Goal: Download file/media

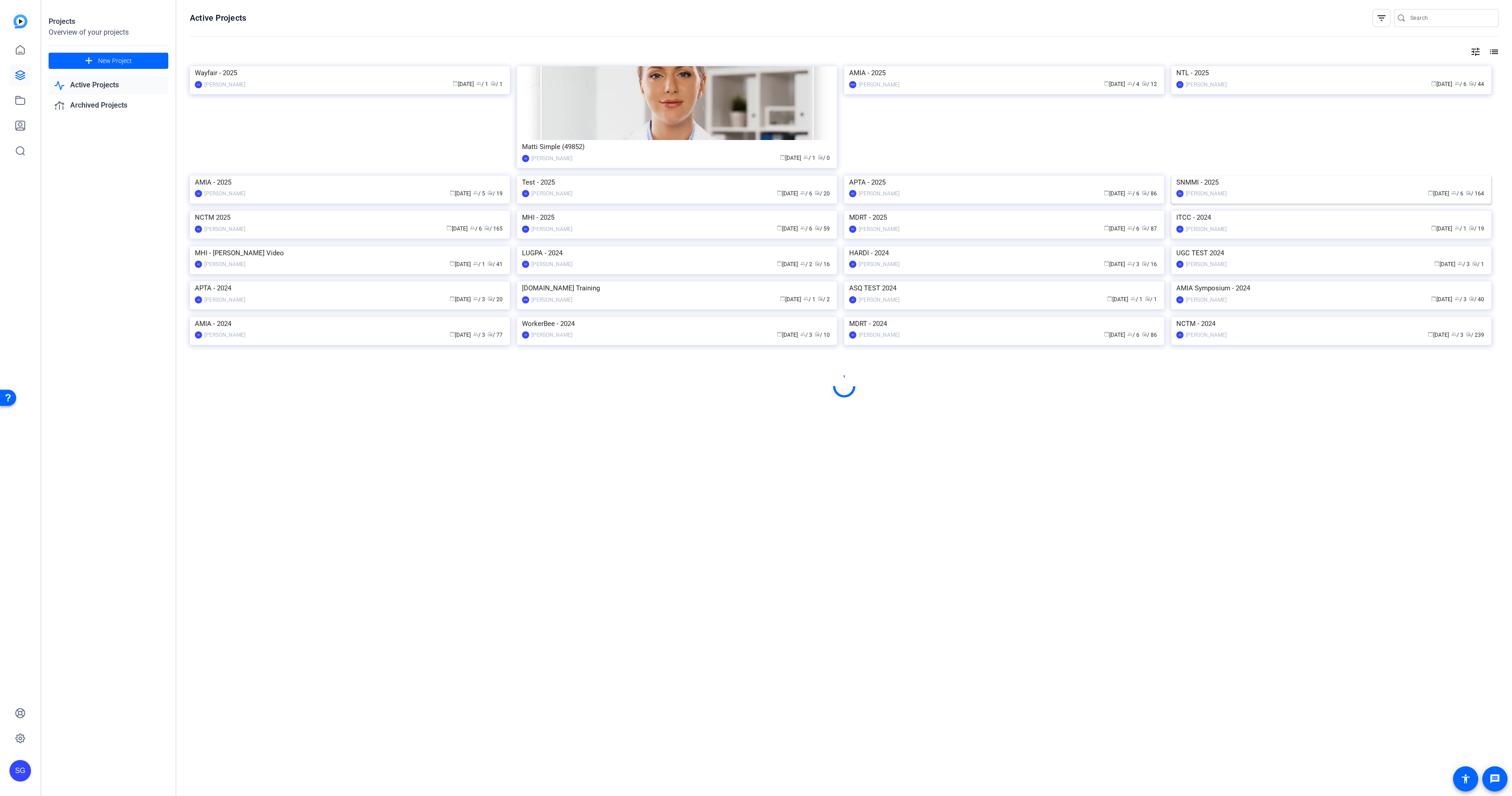
click at [1247, 175] on img at bounding box center [1331, 175] width 320 height 0
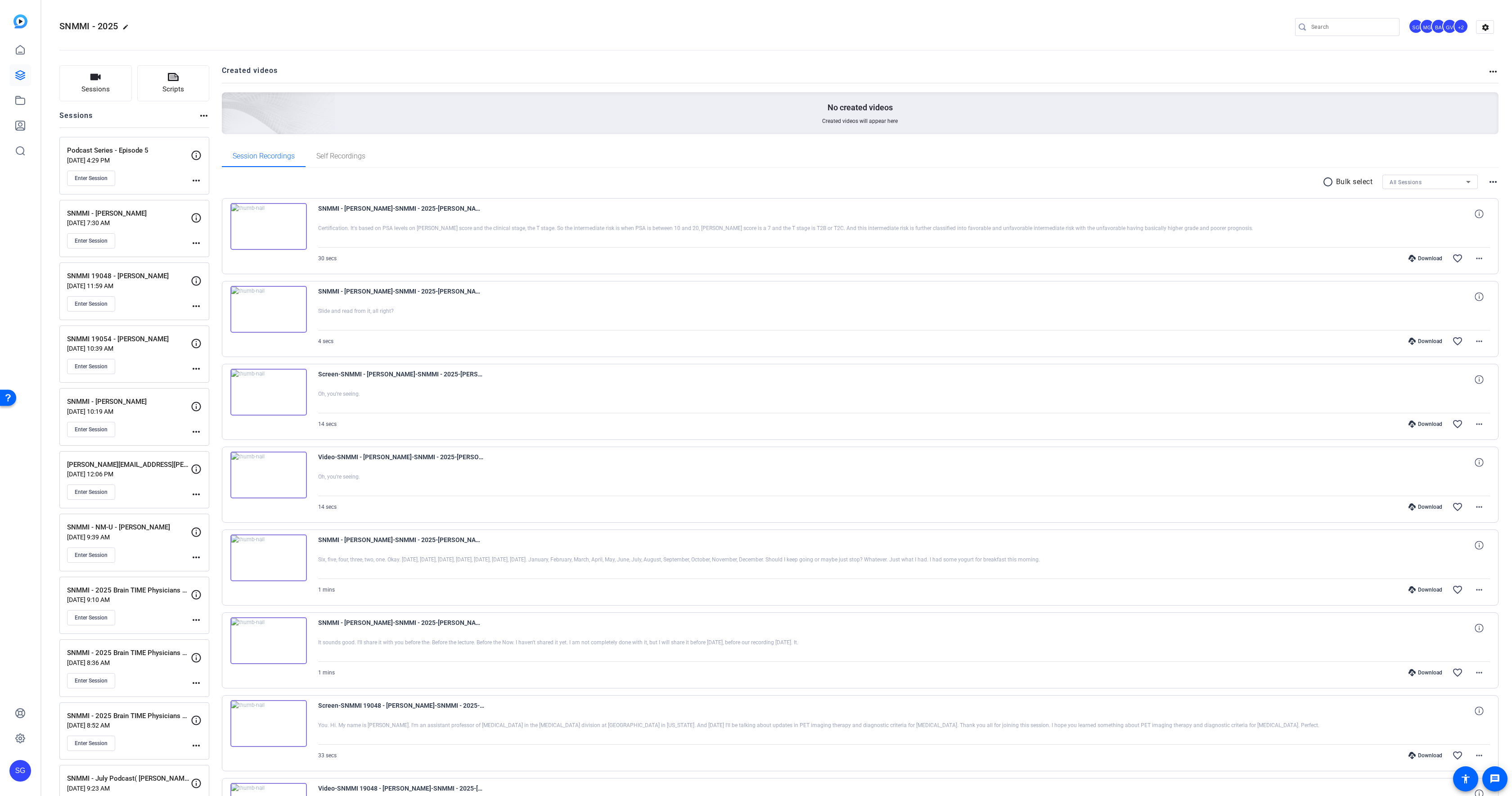
click at [139, 353] on div "SNMMI 19054 - Shannon Youngblood Jul 31, 2025 @ 10:39 AM Enter Session" at bounding box center [129, 354] width 124 height 41
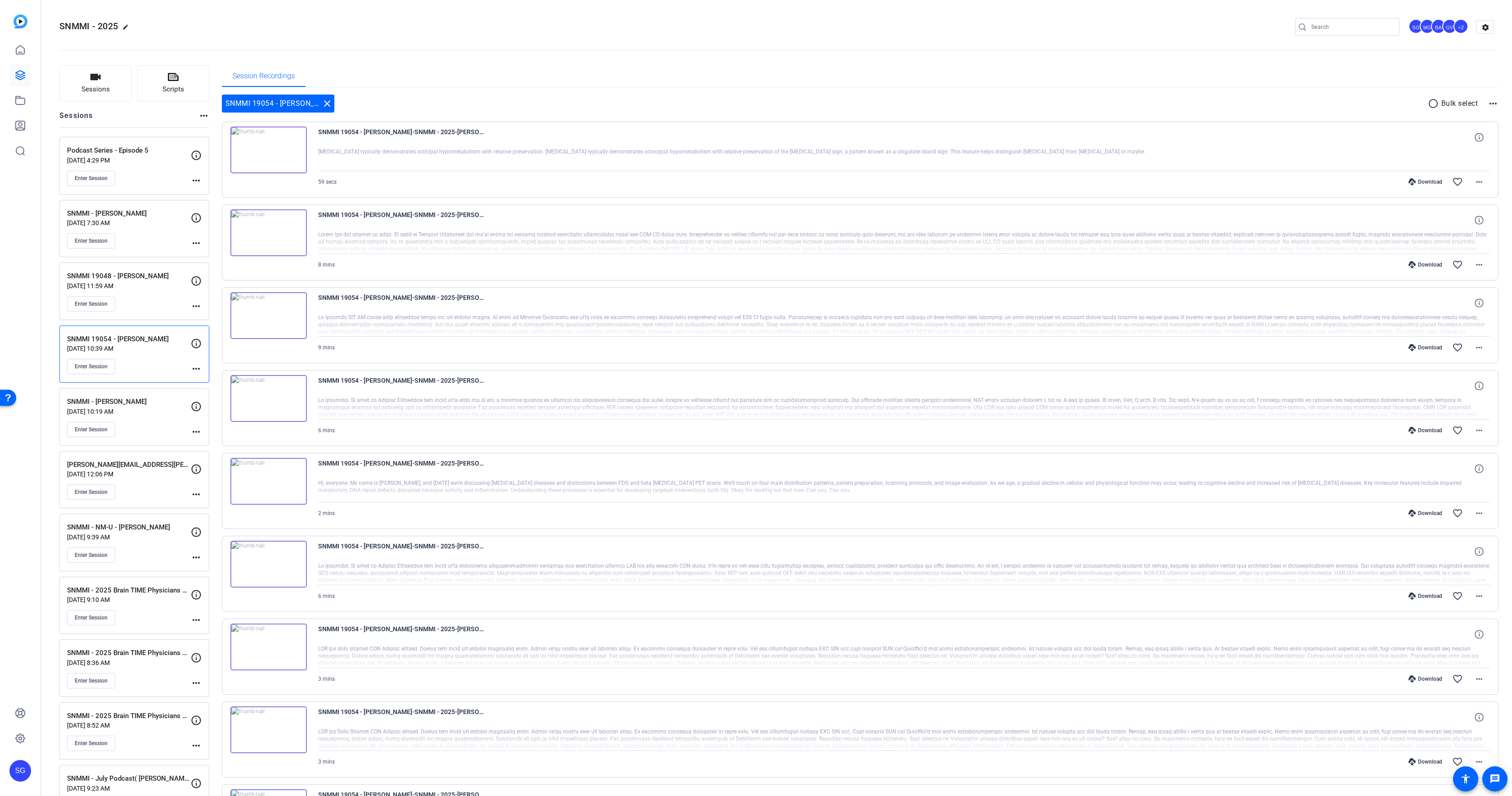
scroll to position [289, 0]
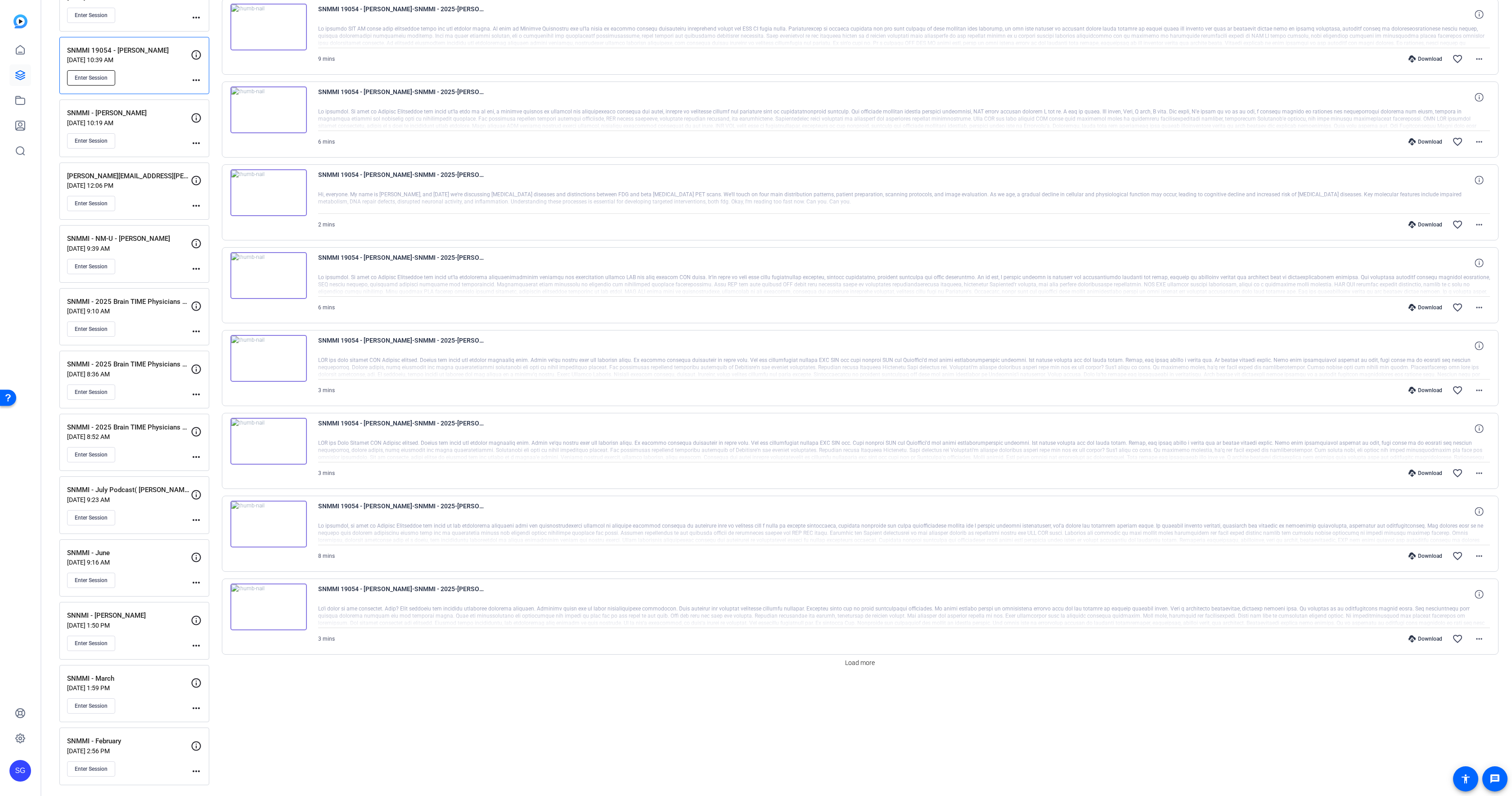
click at [93, 76] on span "Enter Session" at bounding box center [91, 78] width 33 height 7
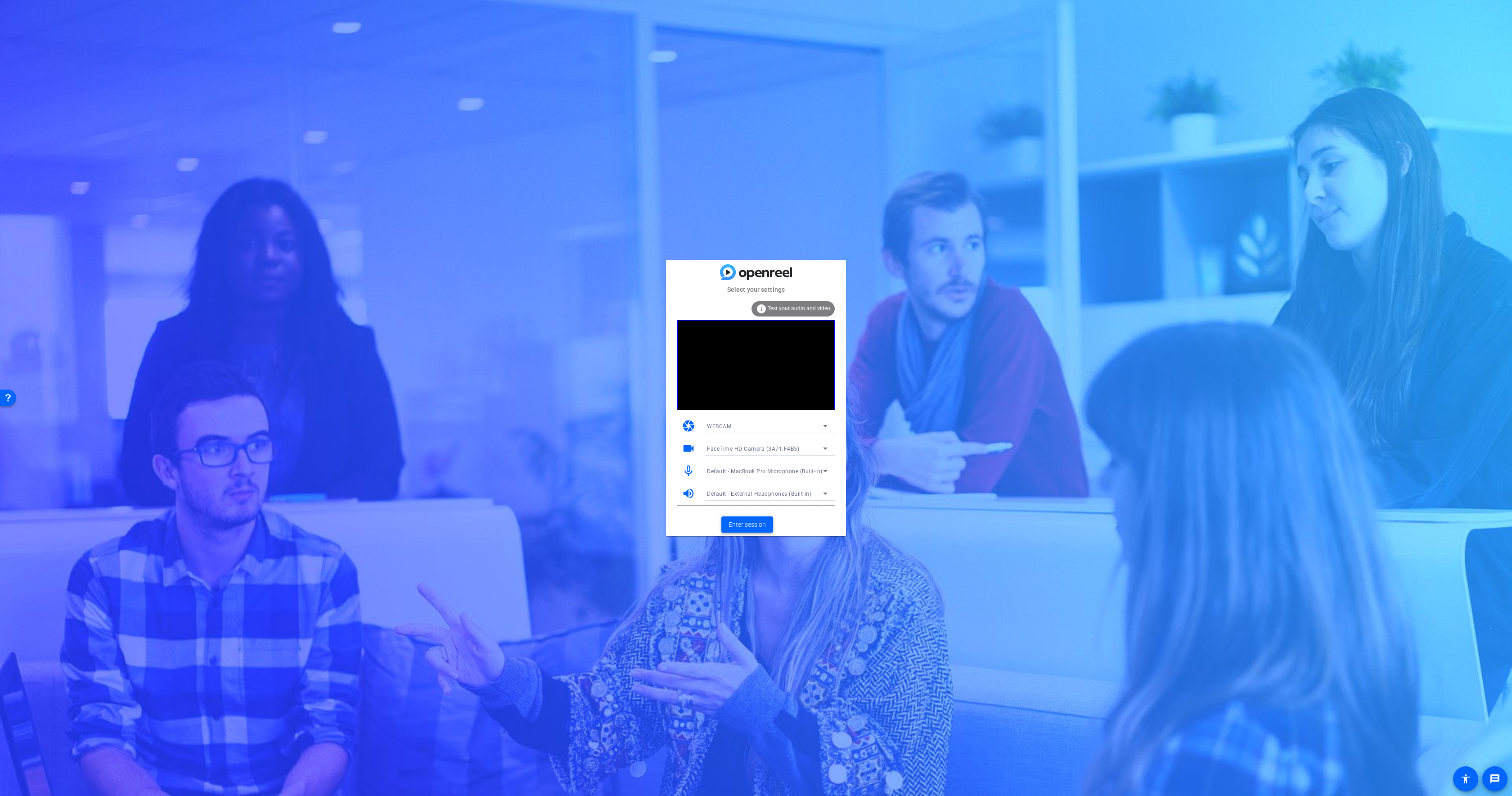
click at [744, 523] on span "Enter session" at bounding box center [747, 524] width 38 height 9
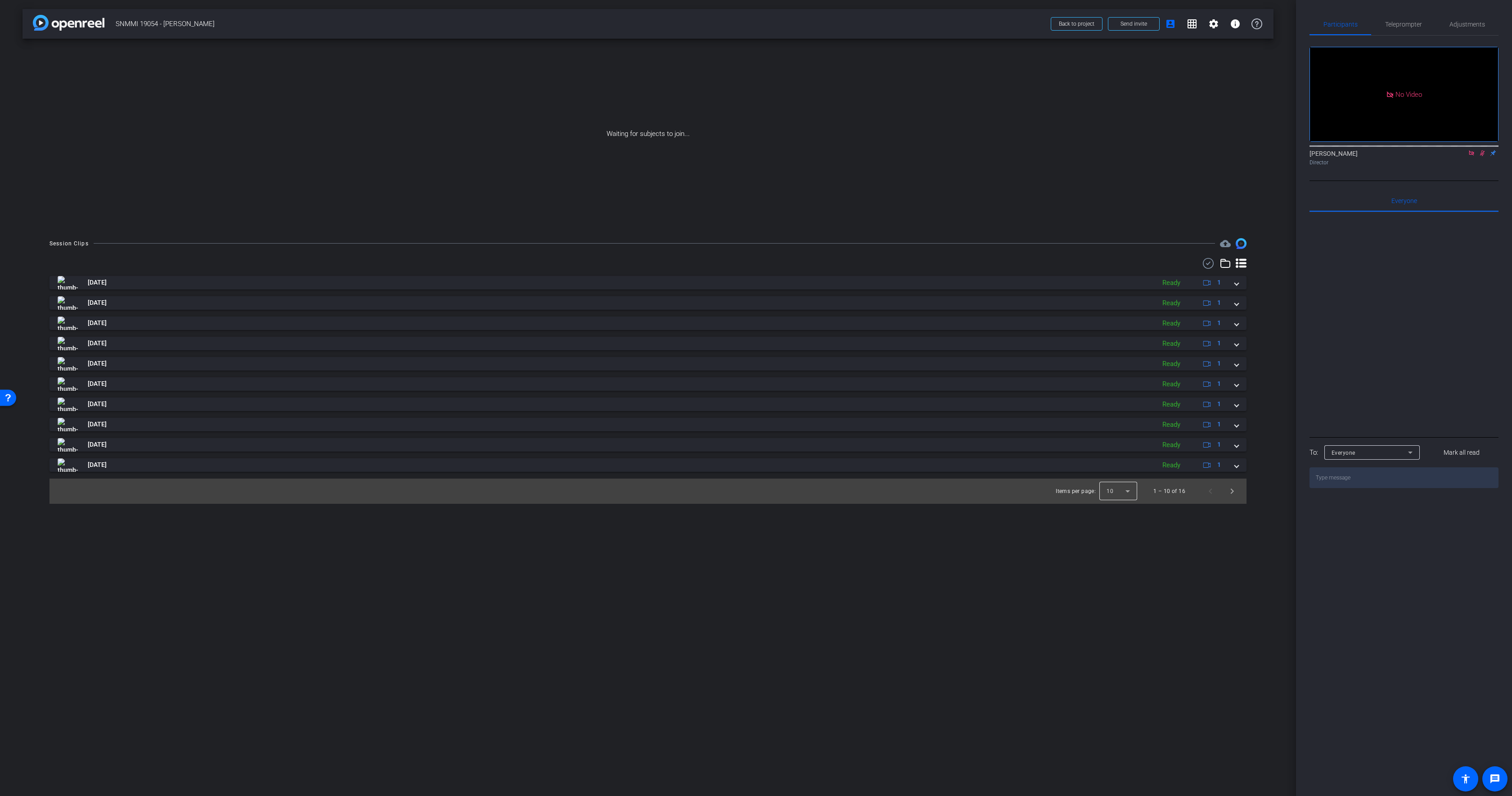
click at [1118, 491] on div at bounding box center [1118, 491] width 38 height 22
click at [1113, 542] on span "25" at bounding box center [1110, 540] width 7 height 11
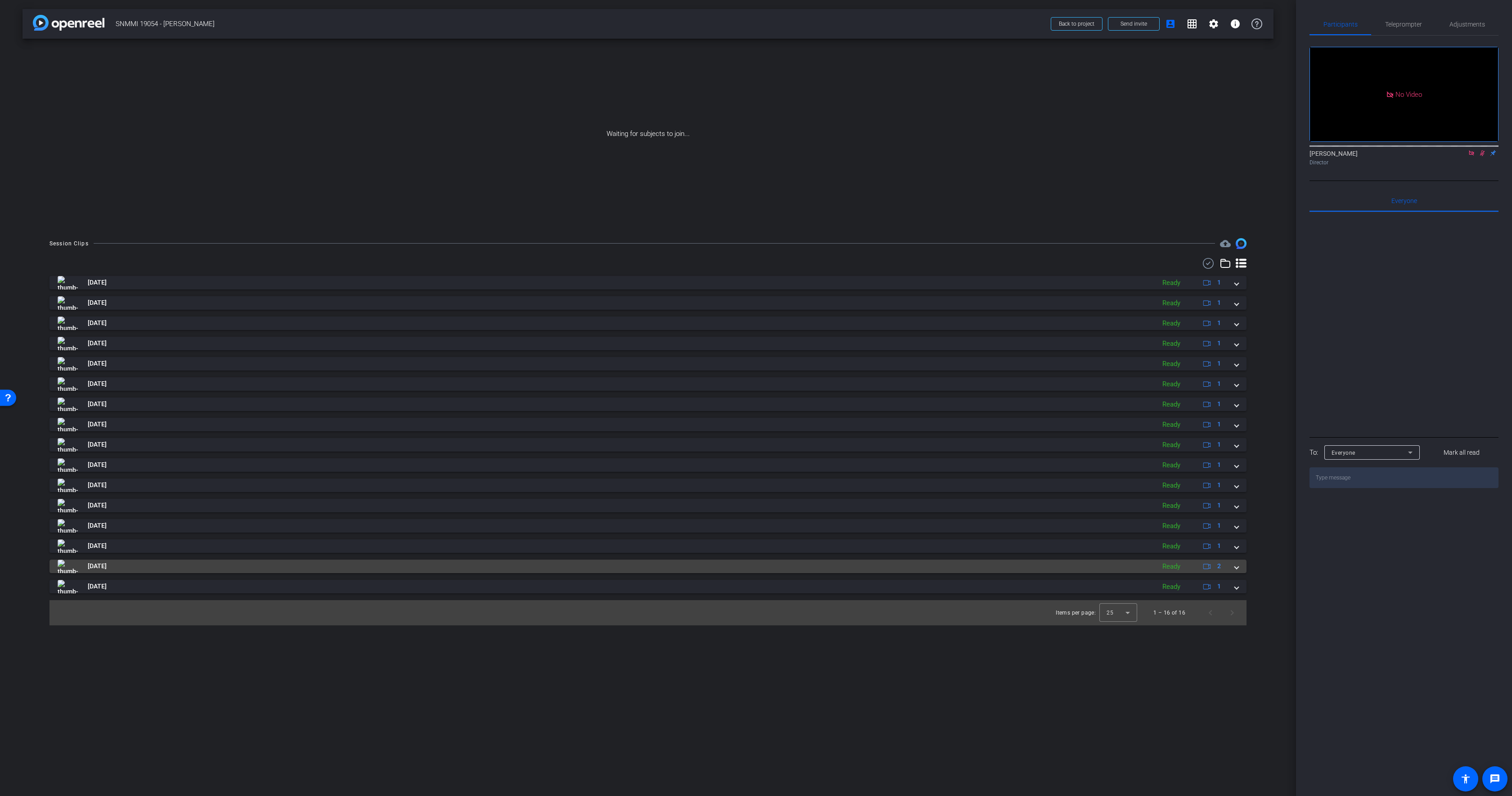
click at [796, 565] on mat-panel-title "[DATE]" at bounding box center [604, 566] width 1093 height 14
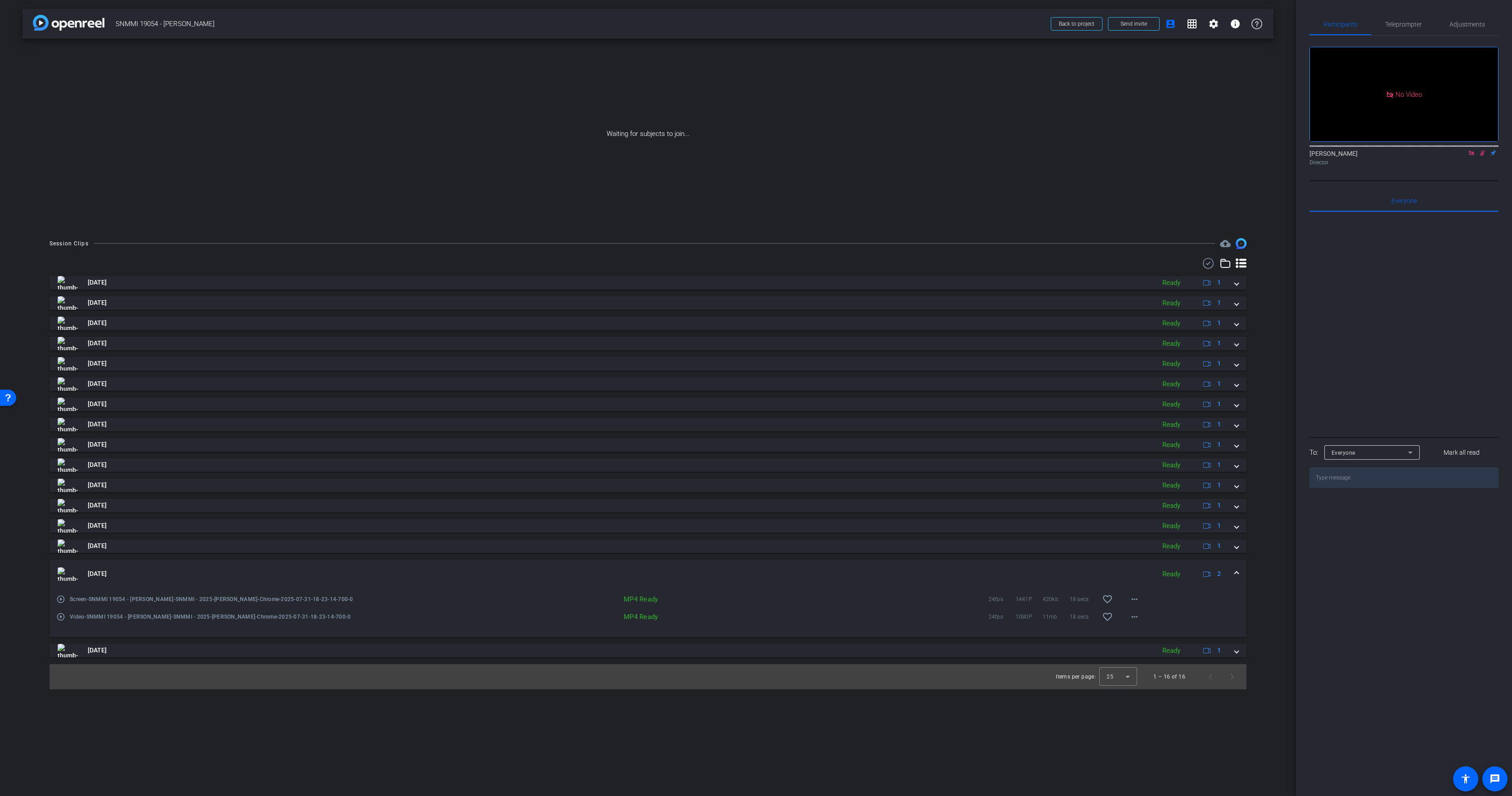
drag, startPoint x: 798, startPoint y: 565, endPoint x: 799, endPoint y: 558, distance: 7.1
click at [798, 565] on mat-expansion-panel-header "[DATE] Ready 2" at bounding box center [648, 574] width 1197 height 29
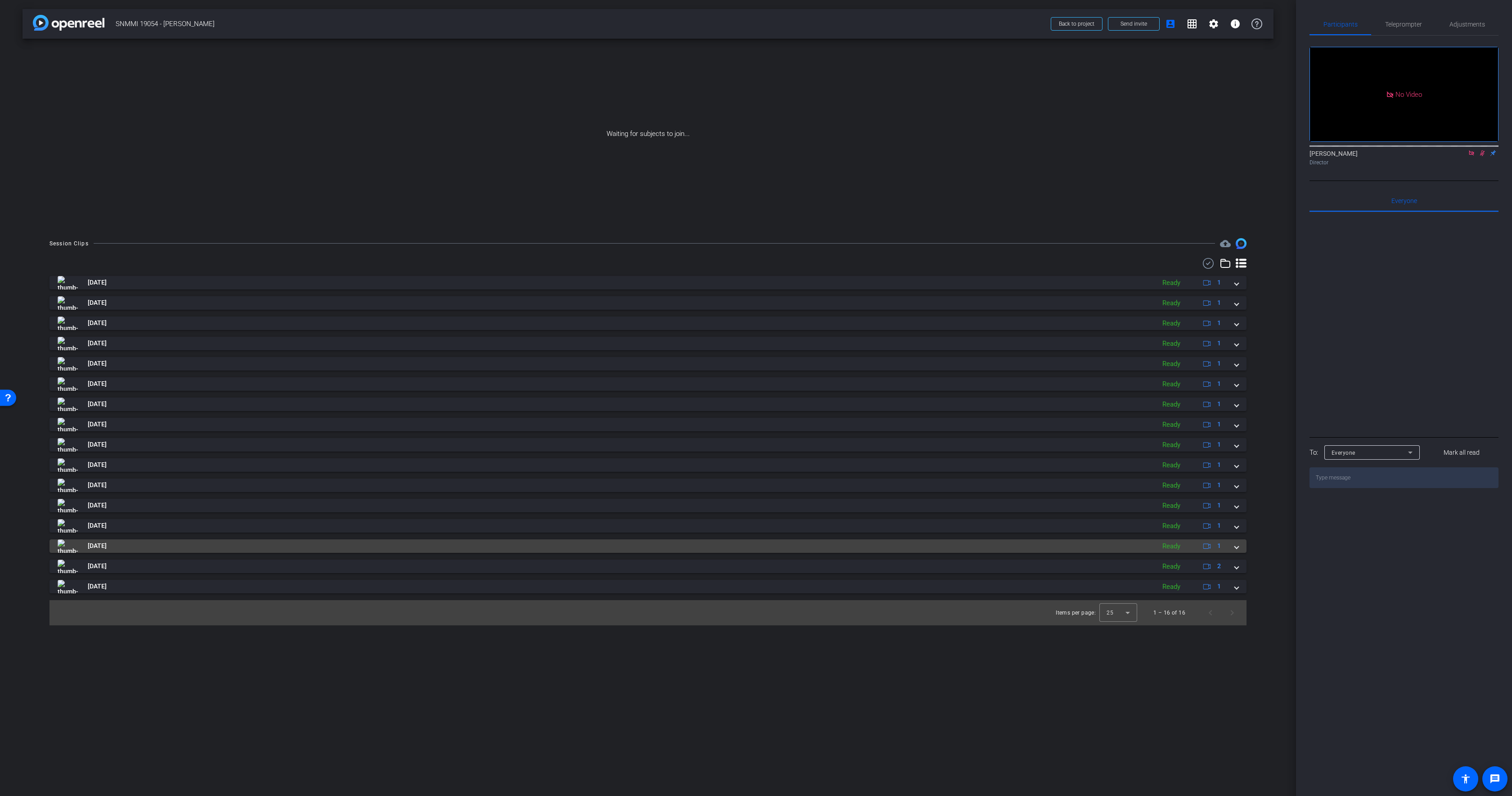
click at [798, 544] on mat-panel-title "[DATE]" at bounding box center [604, 546] width 1093 height 14
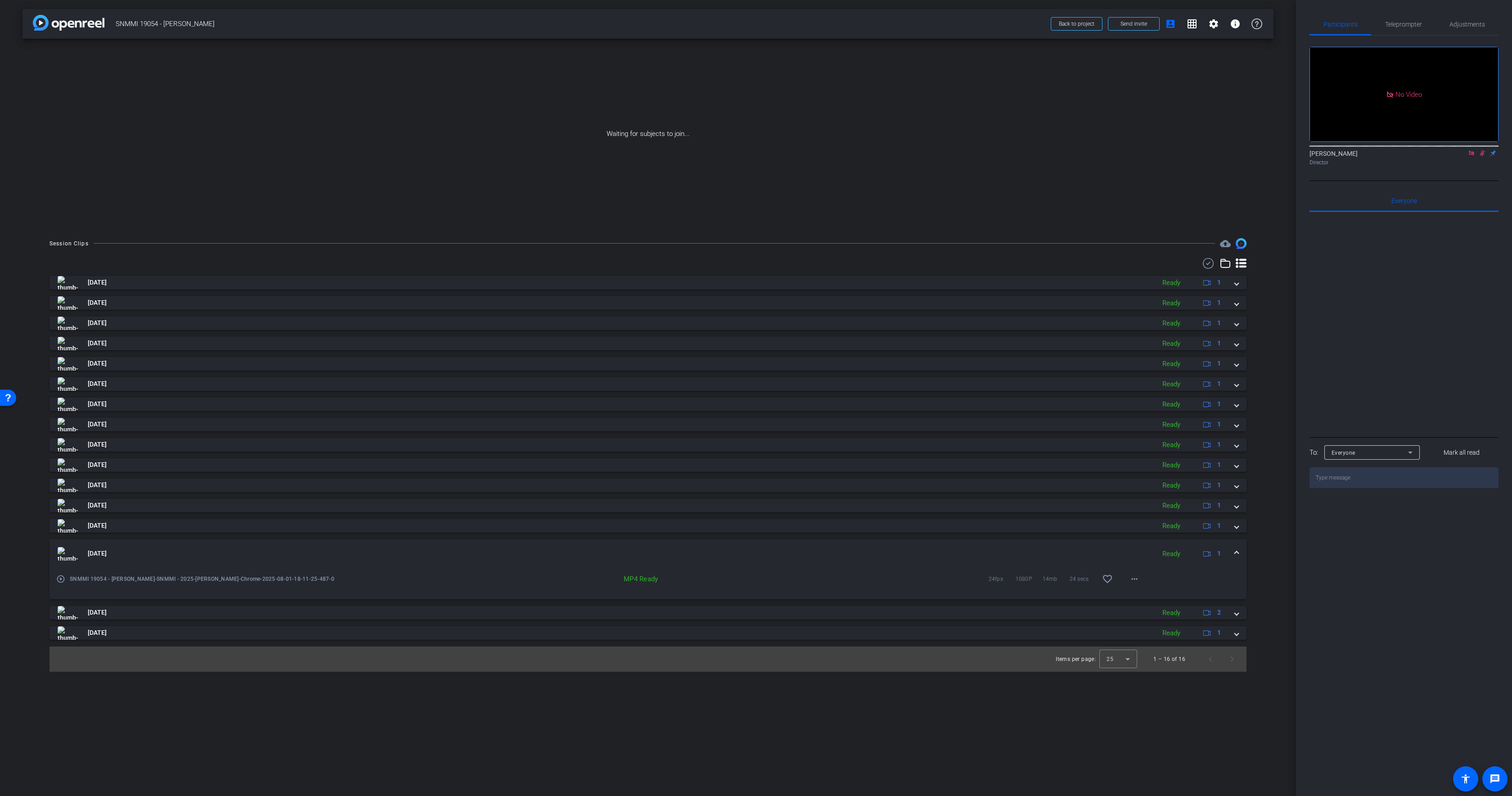
drag, startPoint x: 799, startPoint y: 545, endPoint x: 800, endPoint y: 528, distance: 17.0
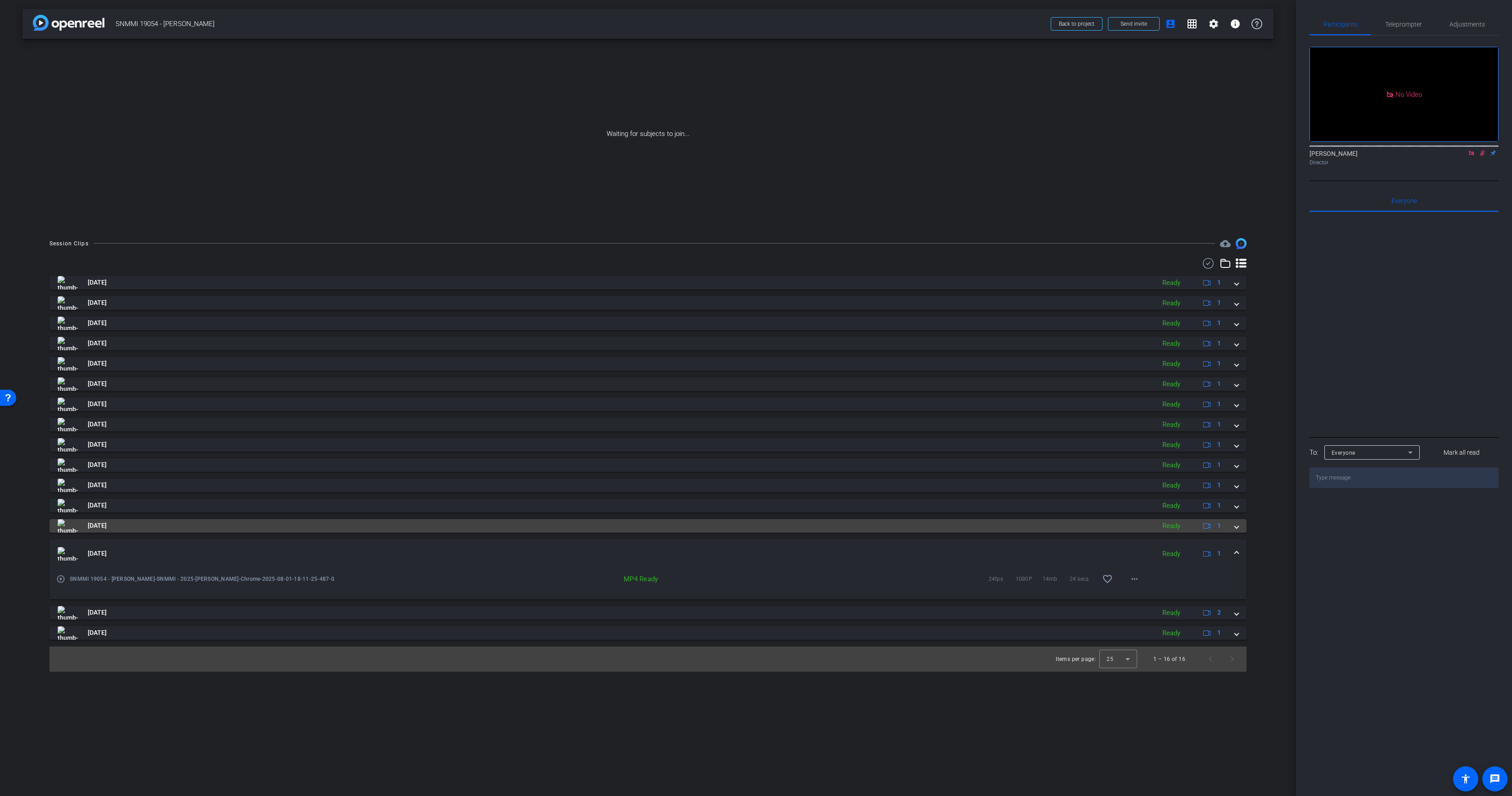
click at [799, 544] on mat-expansion-panel-header "[DATE] Ready 1" at bounding box center [648, 553] width 1197 height 29
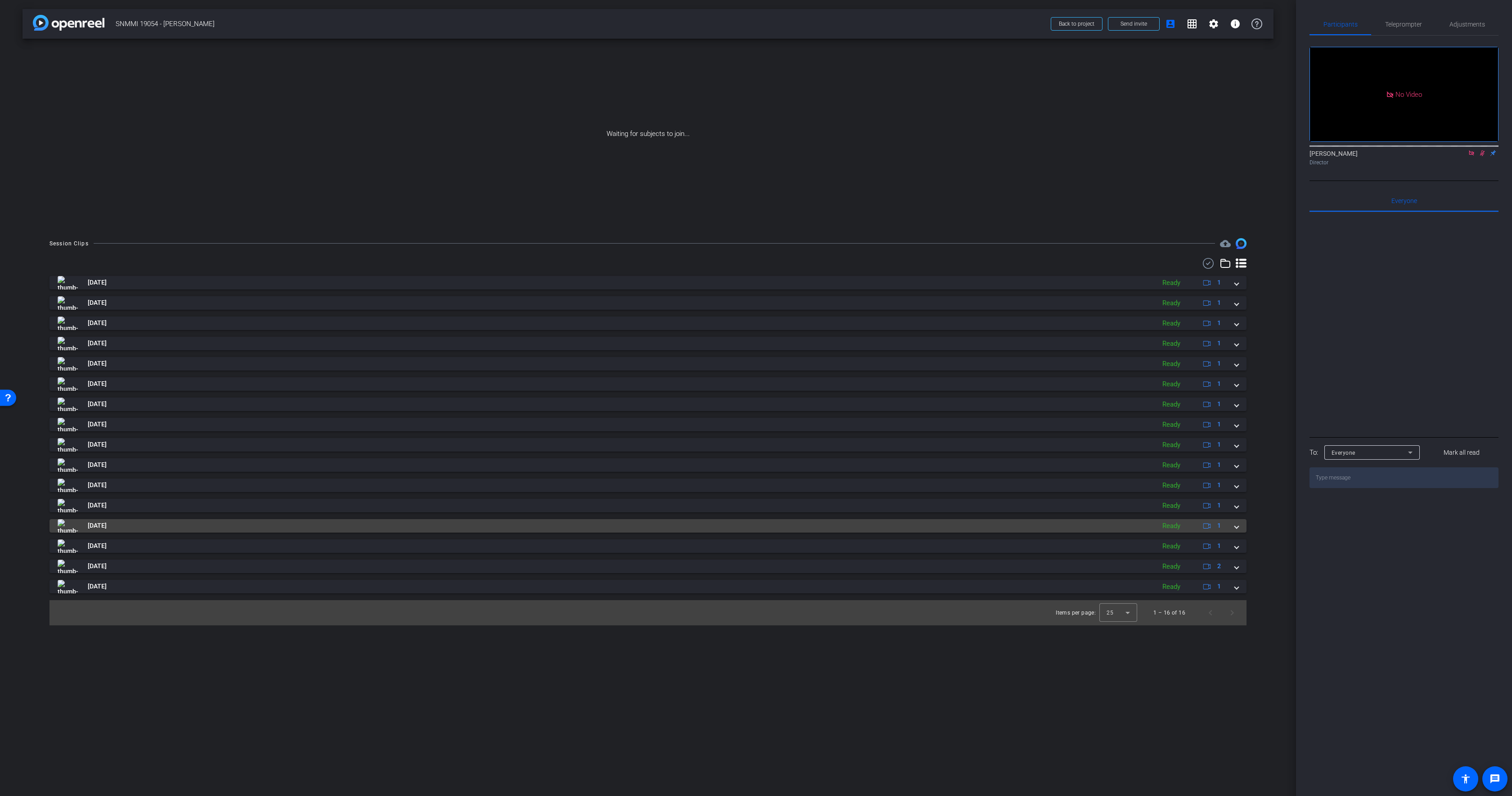
click at [800, 523] on mat-panel-title "[DATE]" at bounding box center [604, 526] width 1093 height 14
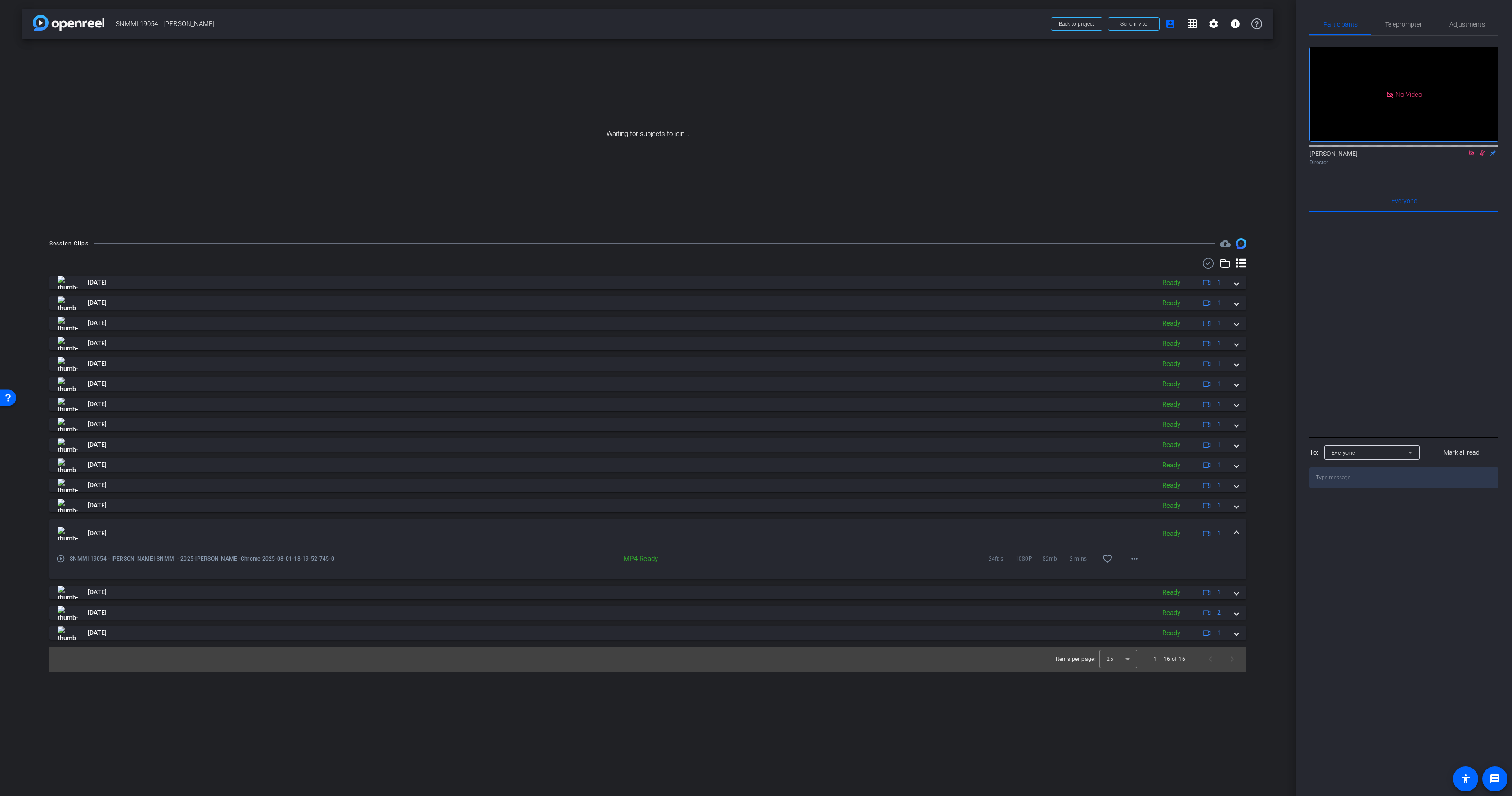
click at [801, 523] on mat-expansion-panel-header "[DATE] Ready 1" at bounding box center [648, 533] width 1197 height 29
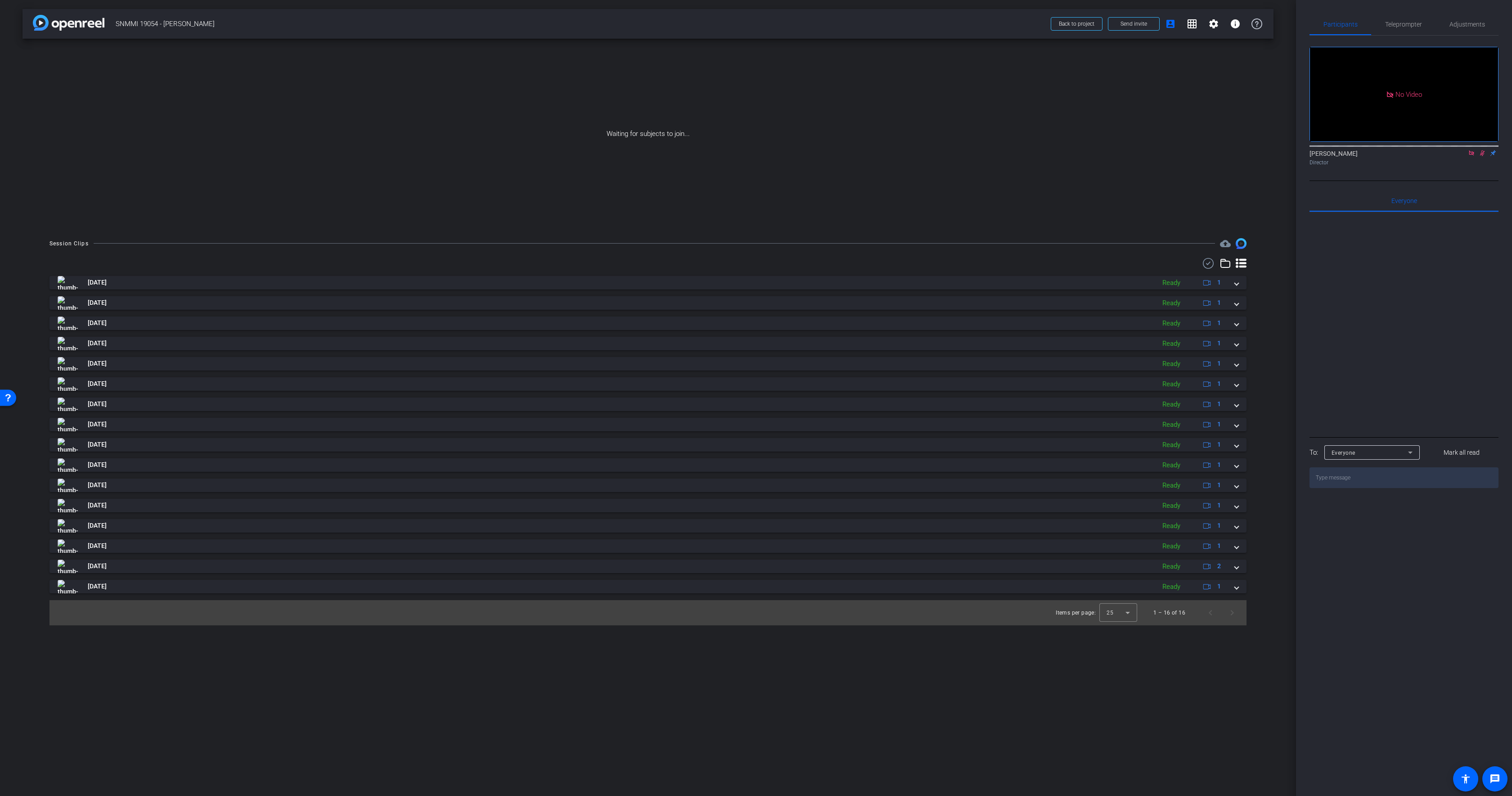
click at [804, 497] on div "[DATE] Ready 1 [DATE] Ready 1 [DATE] Ready 1 [DATE] Ready 1 [DATE] Ready 1 [DAT…" at bounding box center [648, 434] width 1197 height 317
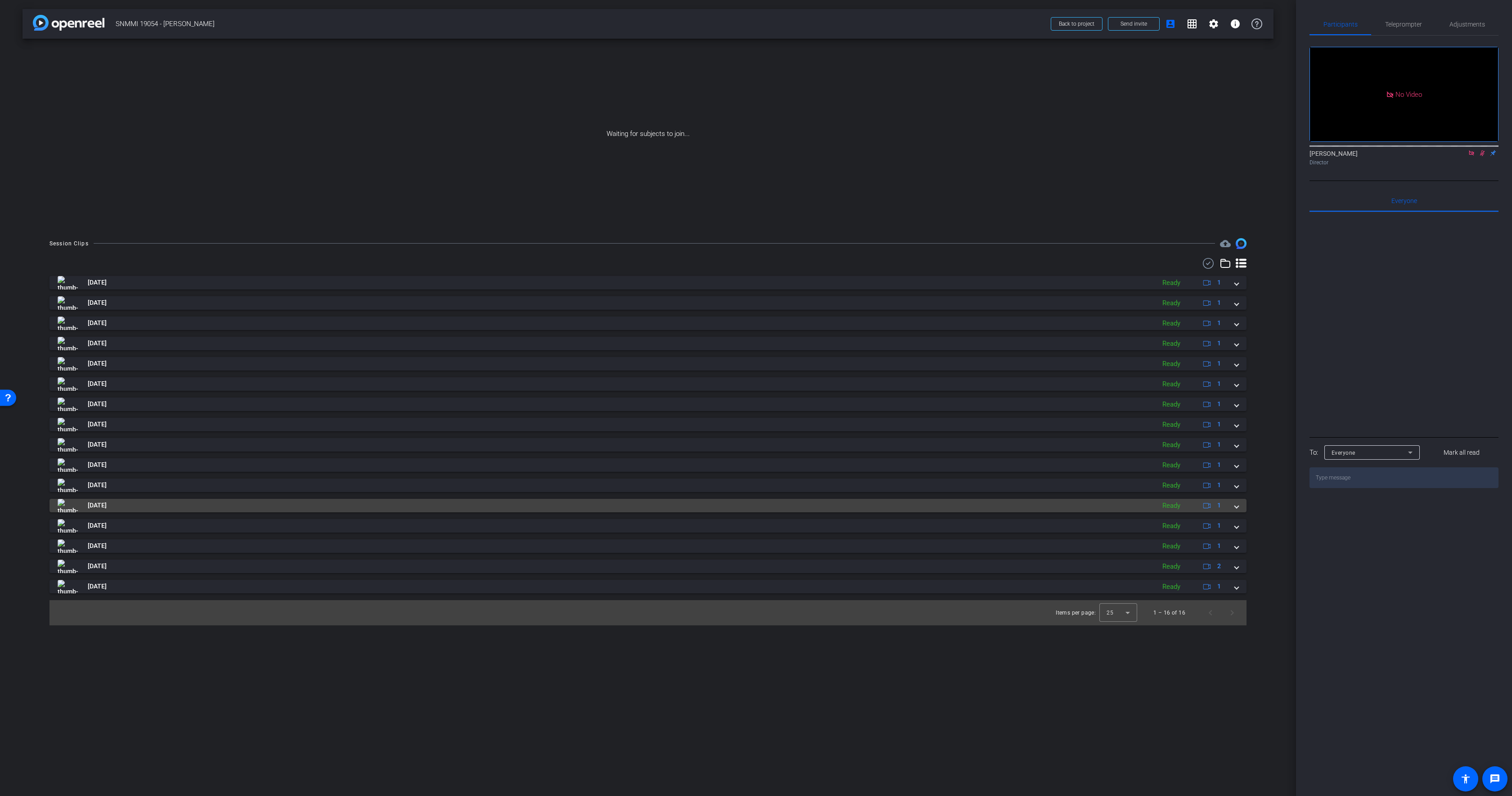
click at [802, 501] on mat-panel-title "[DATE]" at bounding box center [604, 505] width 1093 height 14
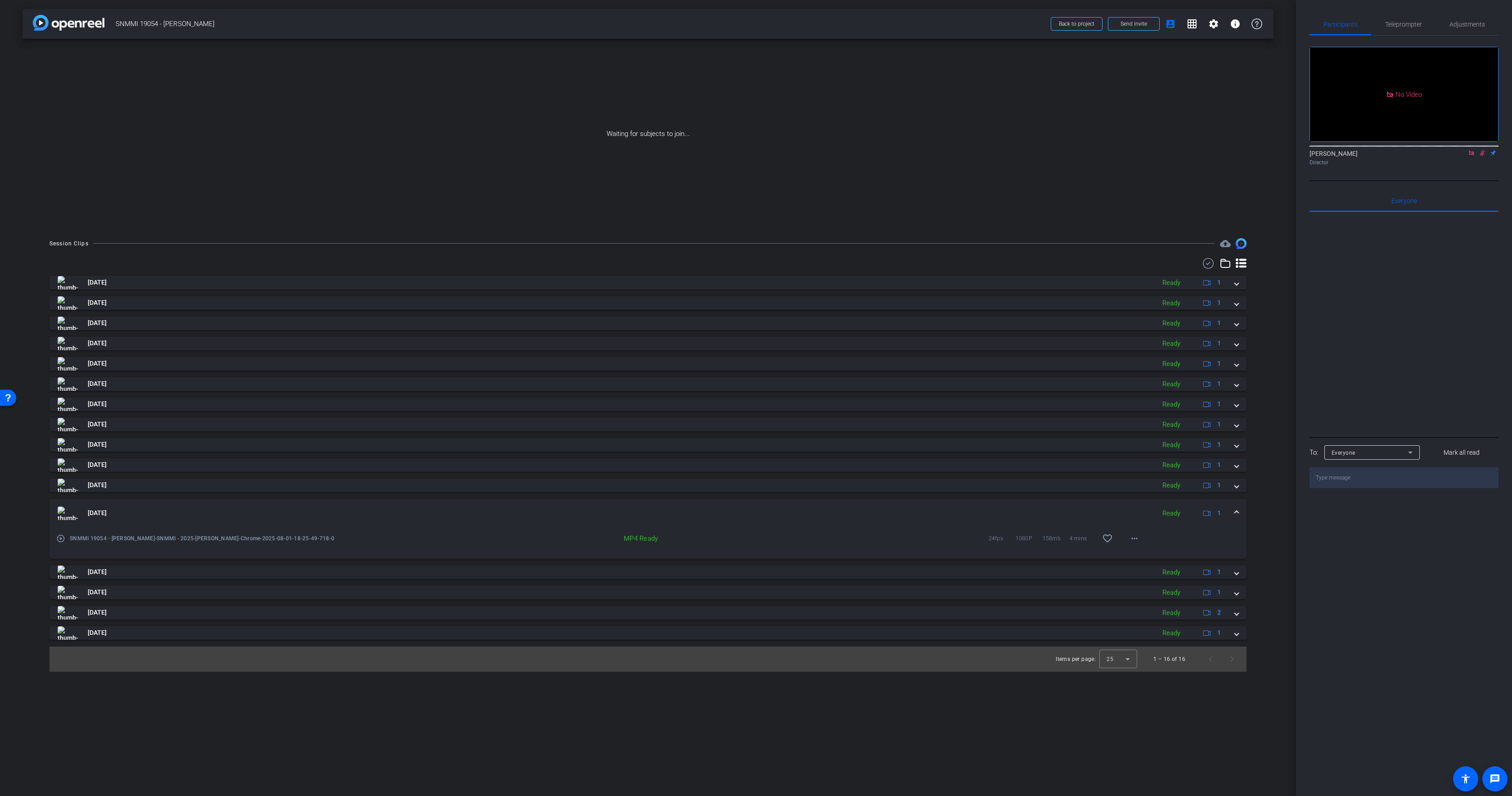
click at [803, 501] on mat-expansion-panel-header "[DATE] Ready 1" at bounding box center [648, 513] width 1197 height 29
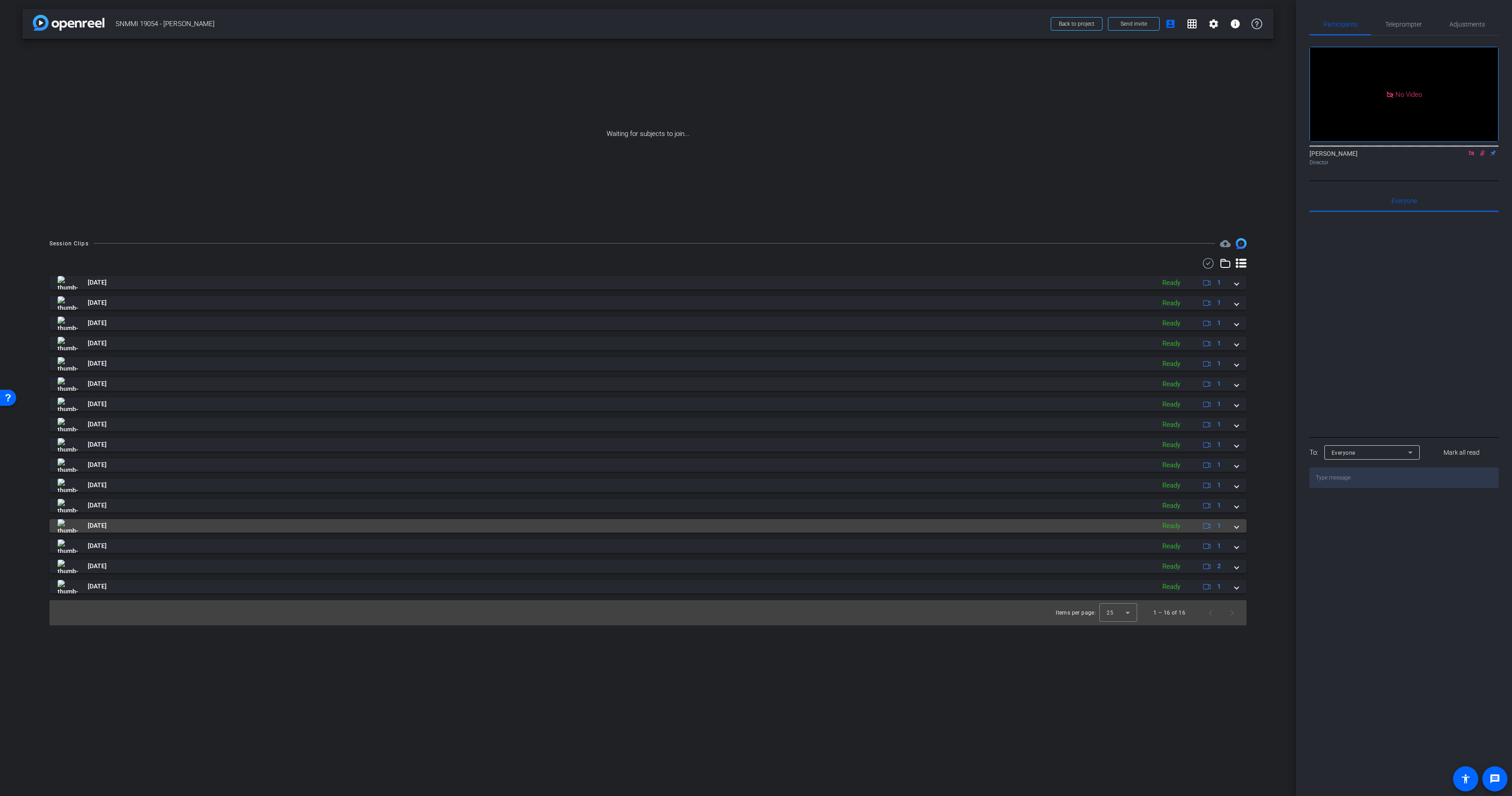
click at [787, 528] on mat-panel-title "[DATE]" at bounding box center [604, 526] width 1093 height 14
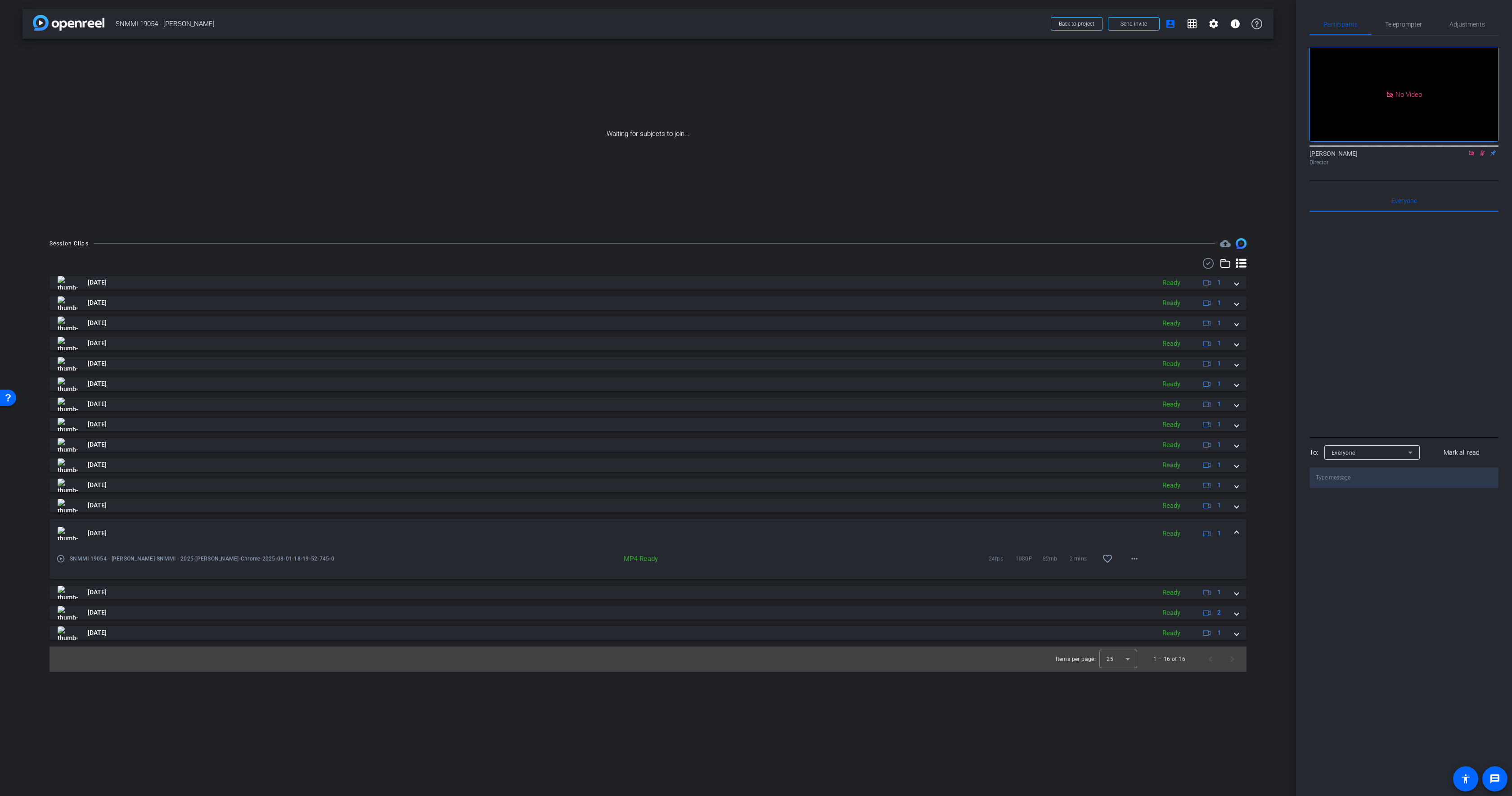
click at [787, 528] on mat-panel-title "[DATE]" at bounding box center [604, 533] width 1093 height 14
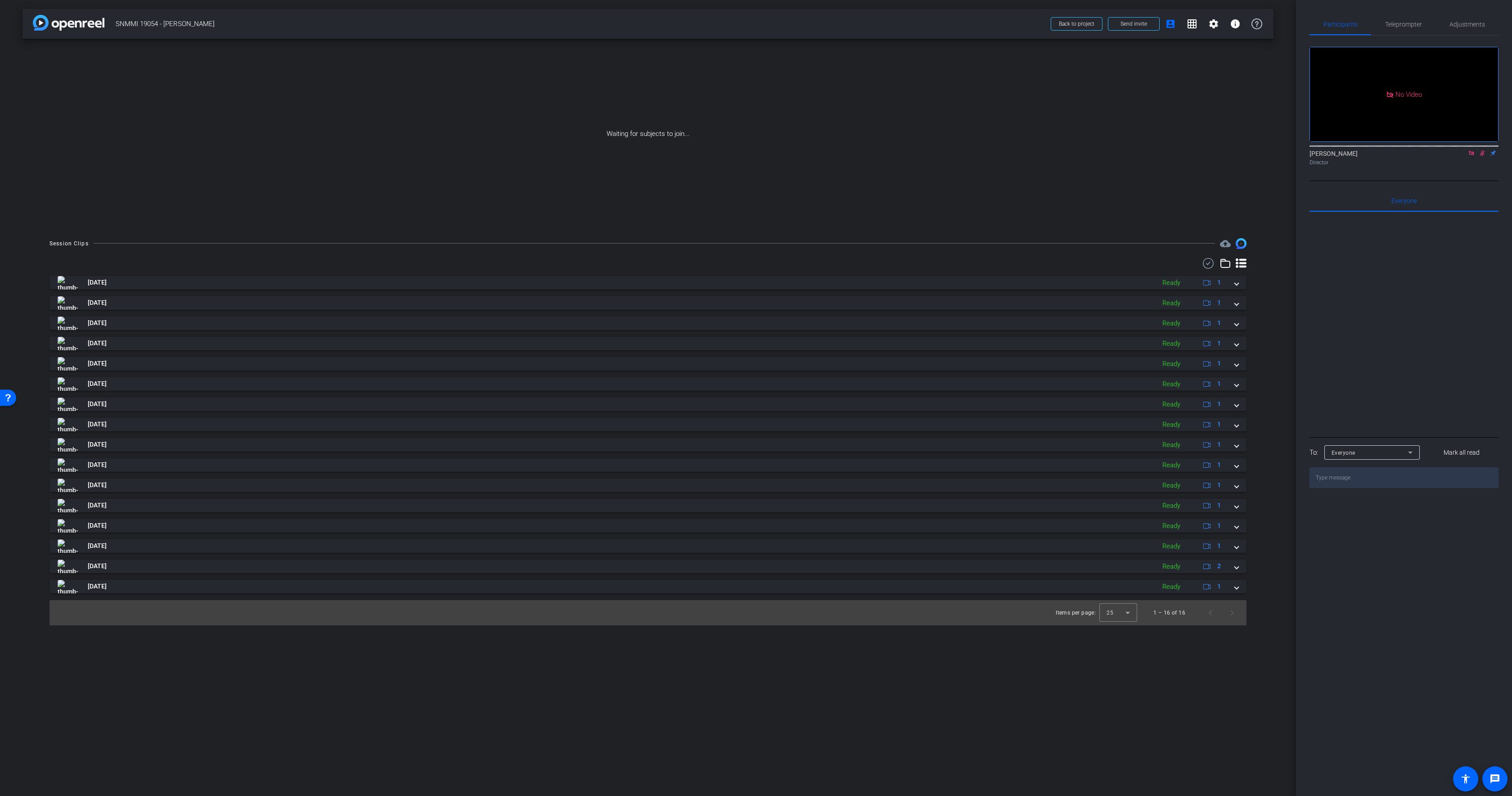
click at [1207, 264] on use at bounding box center [1208, 263] width 11 height 11
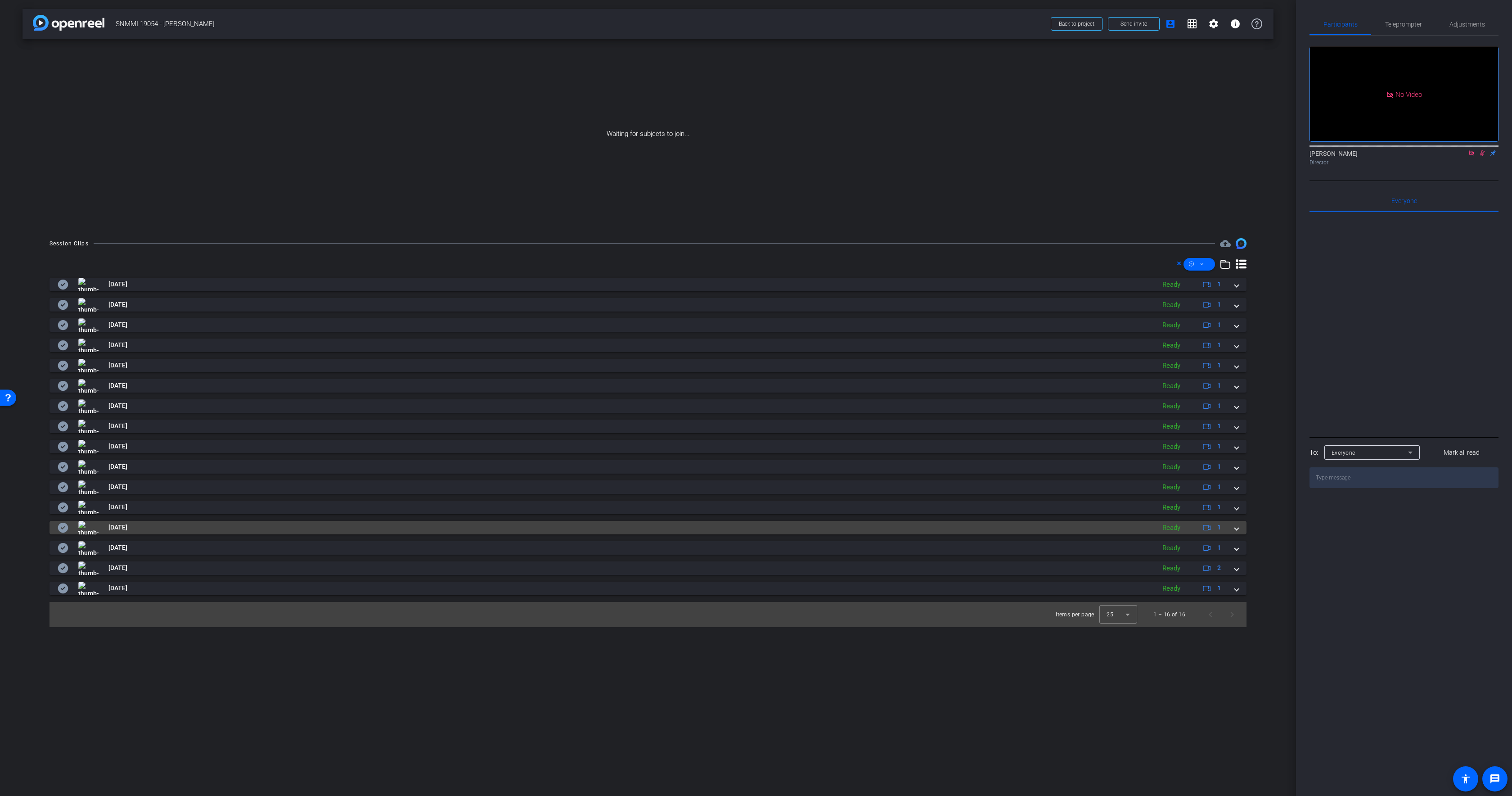
click at [63, 526] on icon at bounding box center [63, 528] width 10 height 10
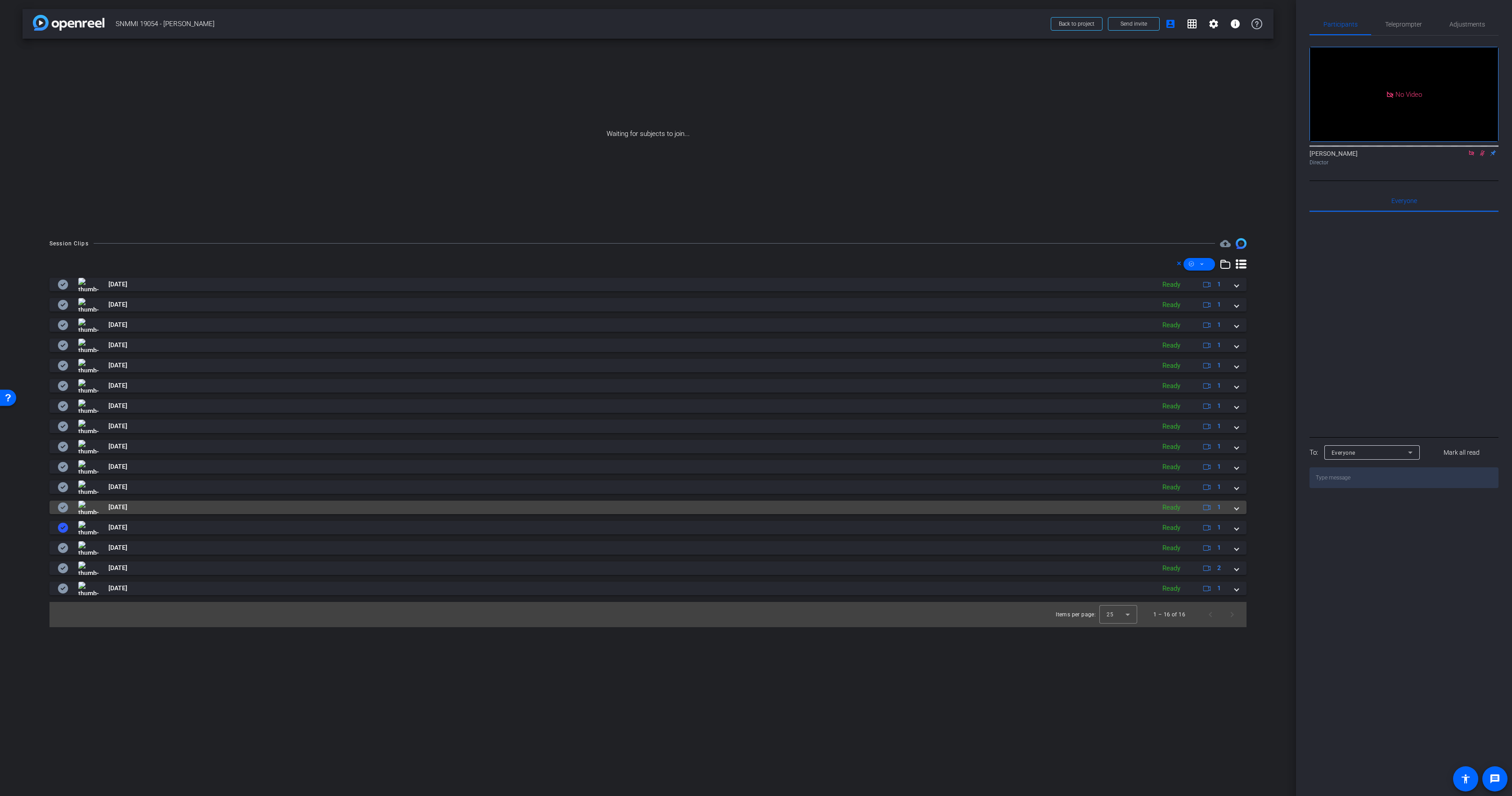
click at [62, 503] on icon at bounding box center [63, 507] width 10 height 10
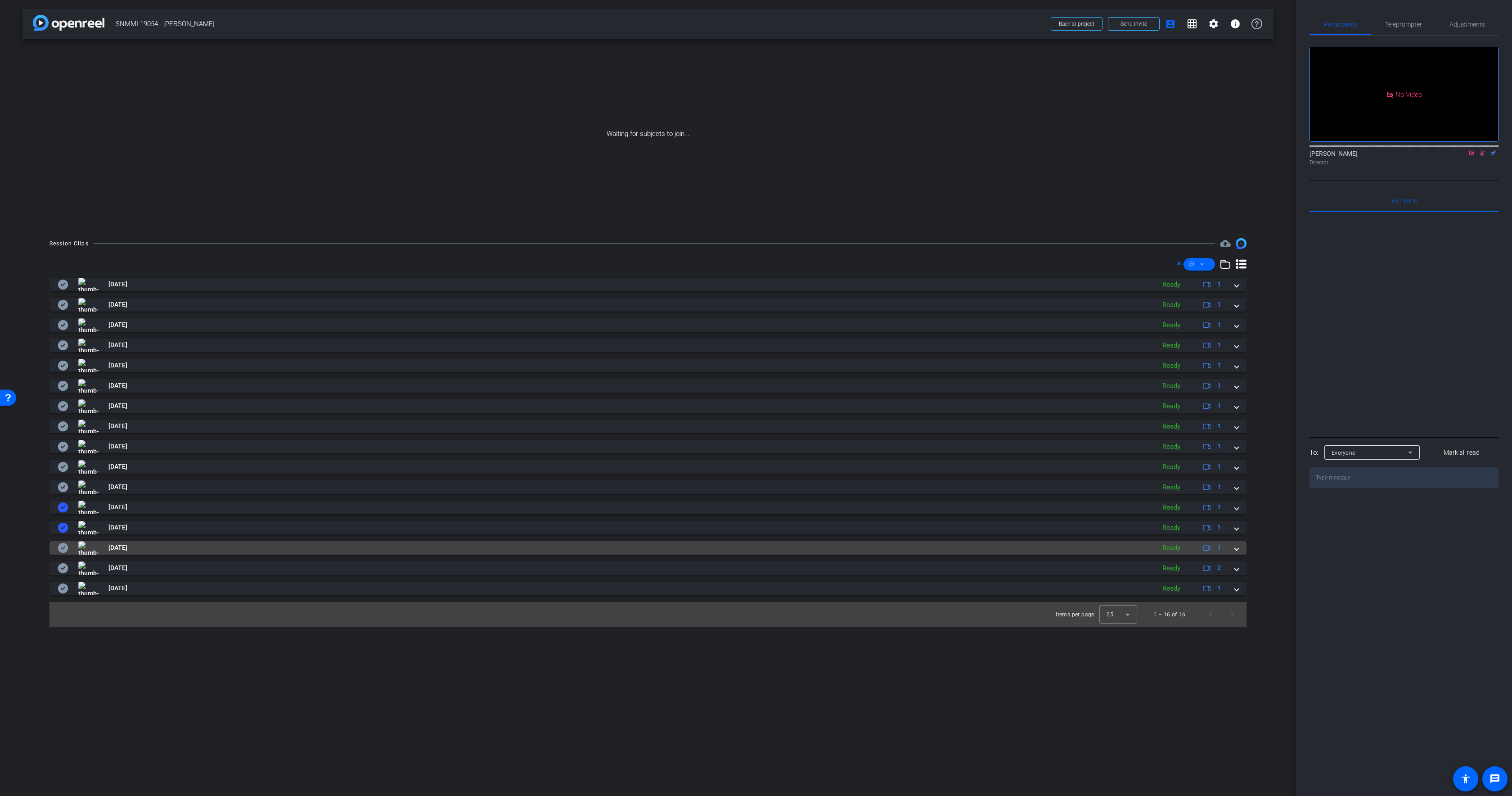
click at [127, 545] on span "[DATE]" at bounding box center [118, 547] width 19 height 9
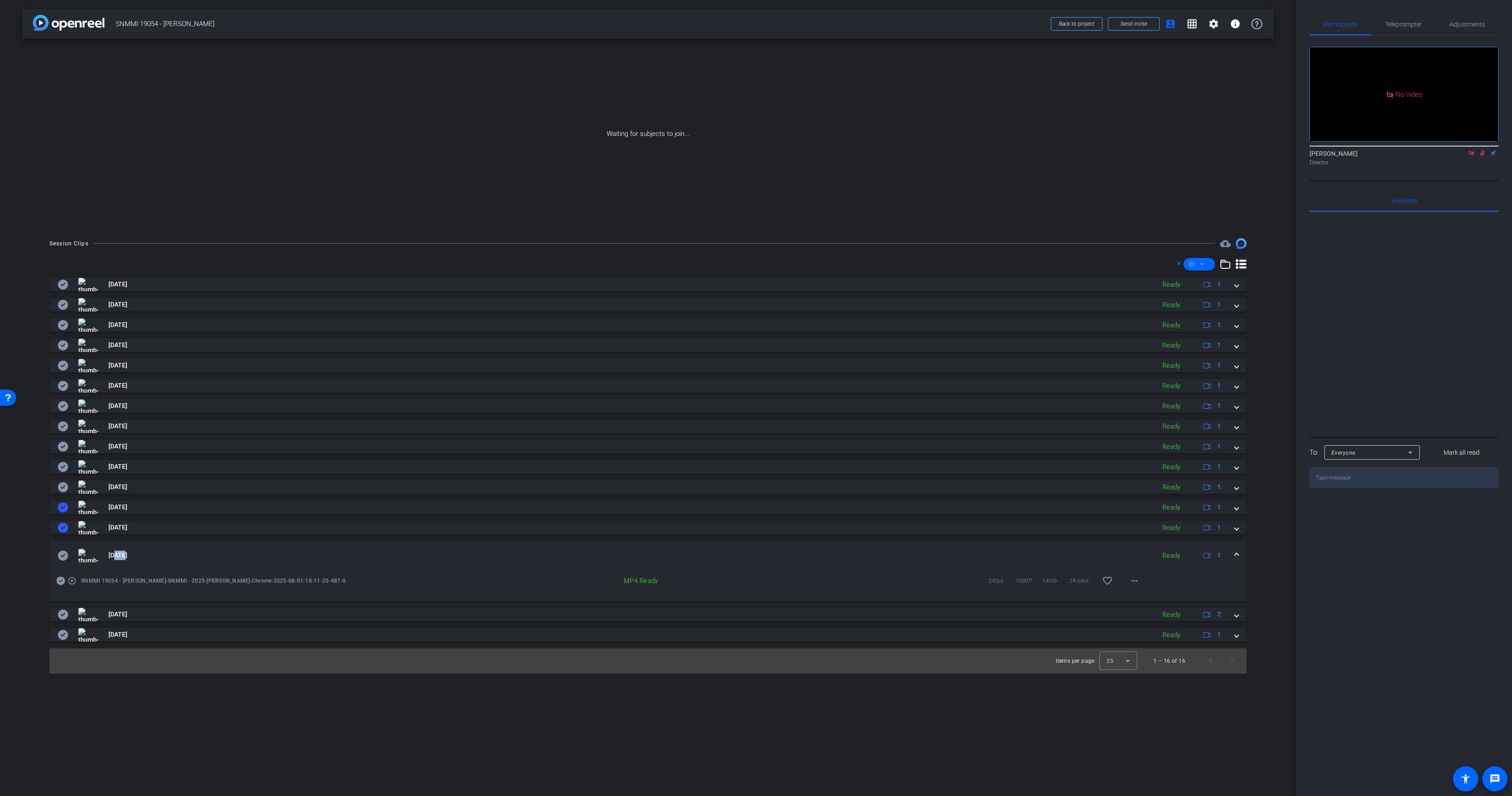
click at [131, 545] on mat-expansion-panel-header "[DATE] Ready 1" at bounding box center [648, 555] width 1197 height 29
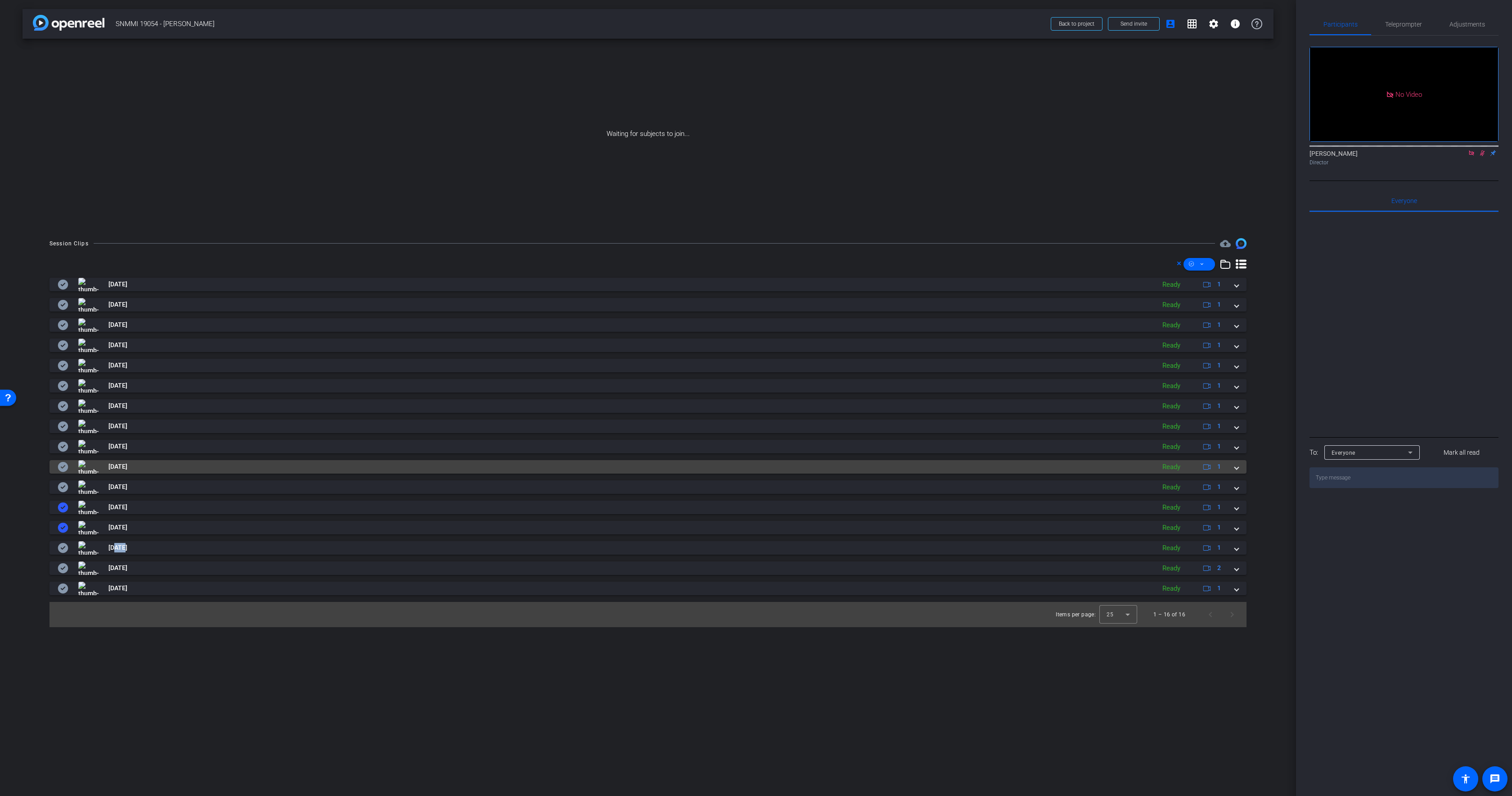
drag, startPoint x: 66, startPoint y: 484, endPoint x: 60, endPoint y: 465, distance: 19.9
click at [65, 481] on icon at bounding box center [63, 487] width 11 height 11
drag, startPoint x: 60, startPoint y: 465, endPoint x: 62, endPoint y: 444, distance: 21.1
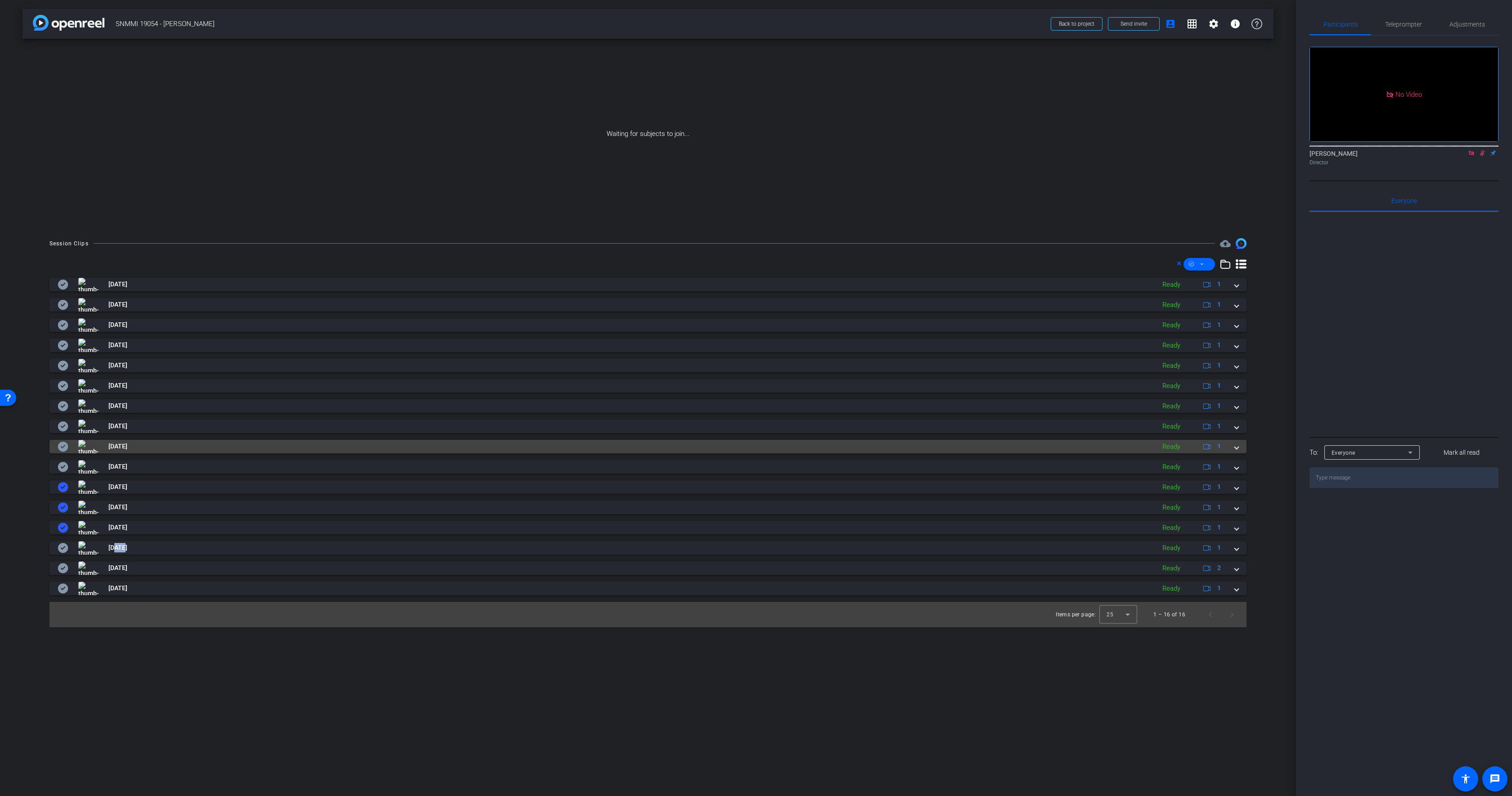
click at [60, 463] on icon at bounding box center [63, 466] width 10 height 10
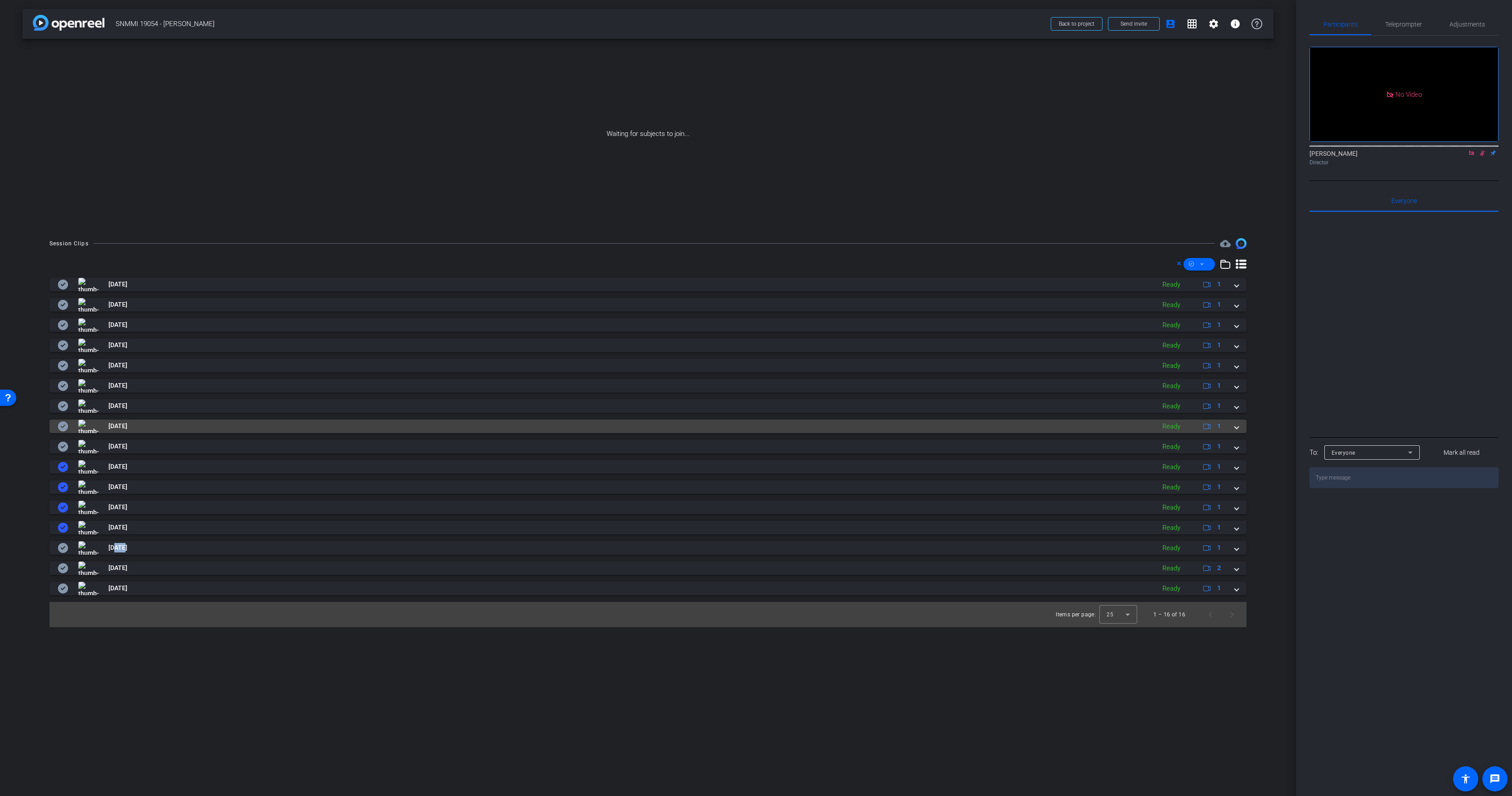
click at [62, 431] on icon at bounding box center [63, 426] width 11 height 11
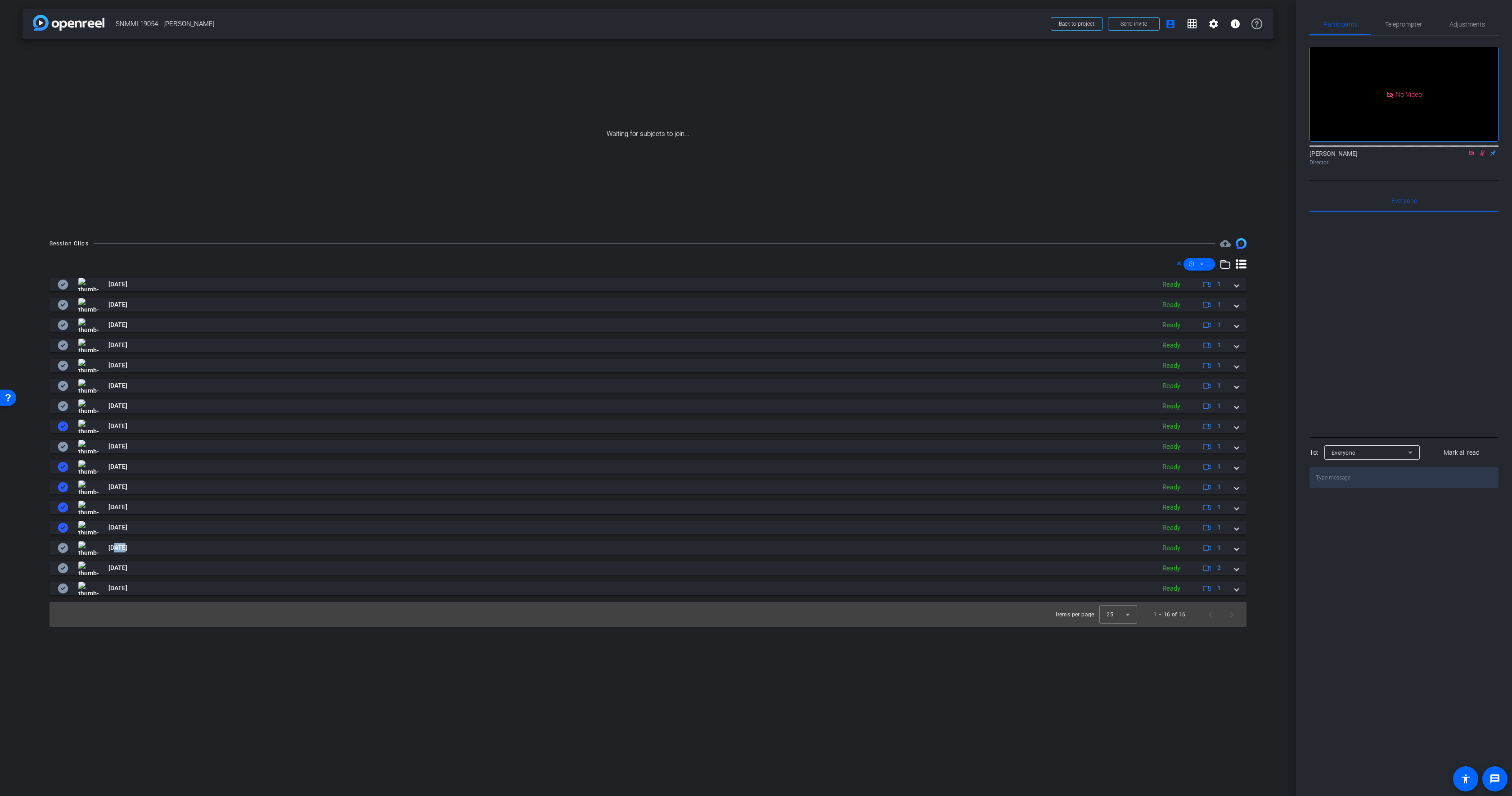
drag, startPoint x: 62, startPoint y: 442, endPoint x: 58, endPoint y: 397, distance: 45.2
click at [62, 442] on icon at bounding box center [63, 447] width 10 height 10
click at [58, 397] on div "[DATE] Ready 1 [DATE] Ready 1 [DATE] Ready 1 [DATE] Ready 1 [DATE] Ready 1 [DAT…" at bounding box center [648, 436] width 1197 height 317
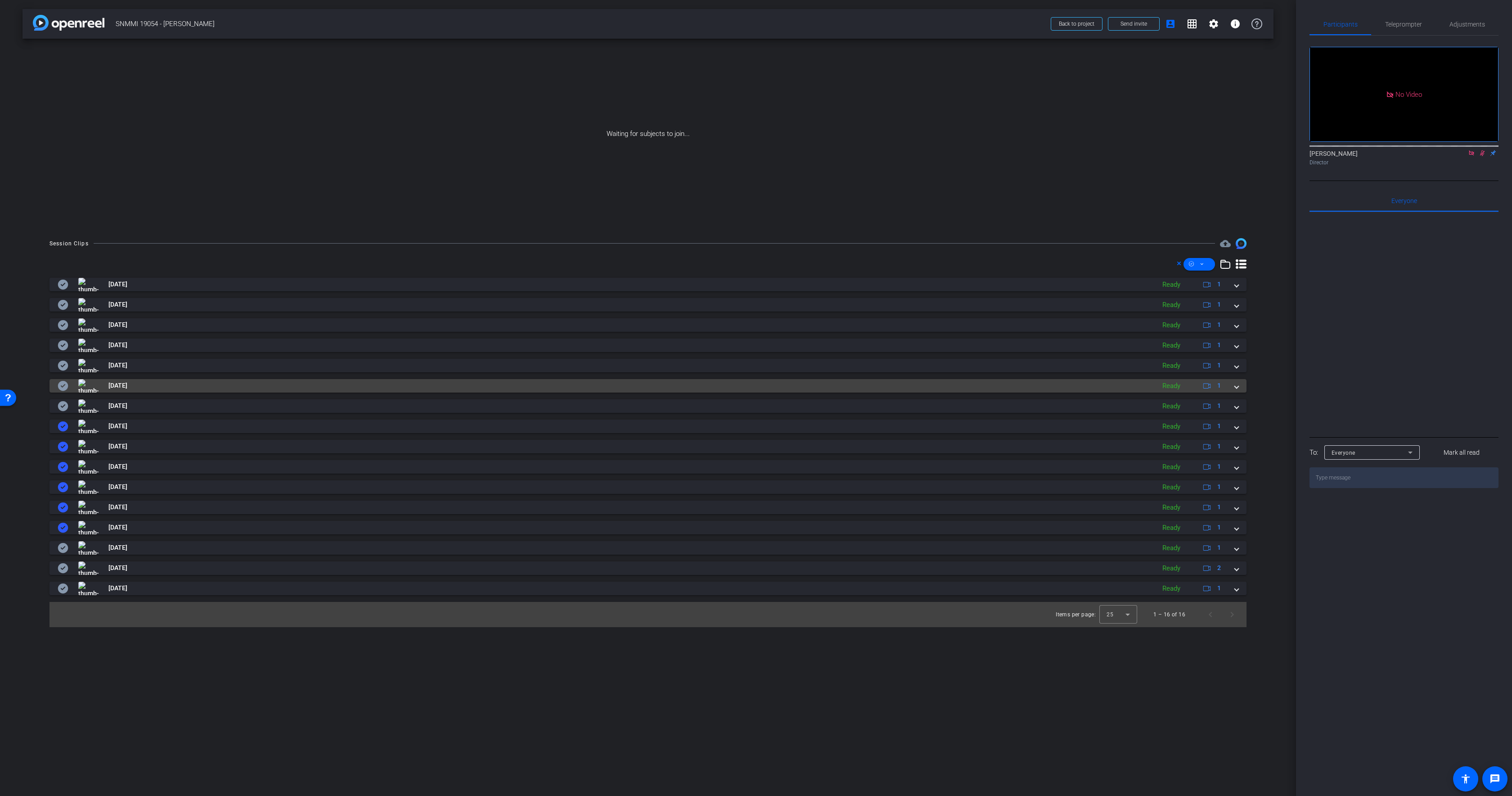
drag, startPoint x: 59, startPoint y: 404, endPoint x: 59, endPoint y: 383, distance: 21.0
click at [59, 404] on icon at bounding box center [63, 406] width 10 height 10
click at [59, 383] on icon at bounding box center [63, 386] width 11 height 11
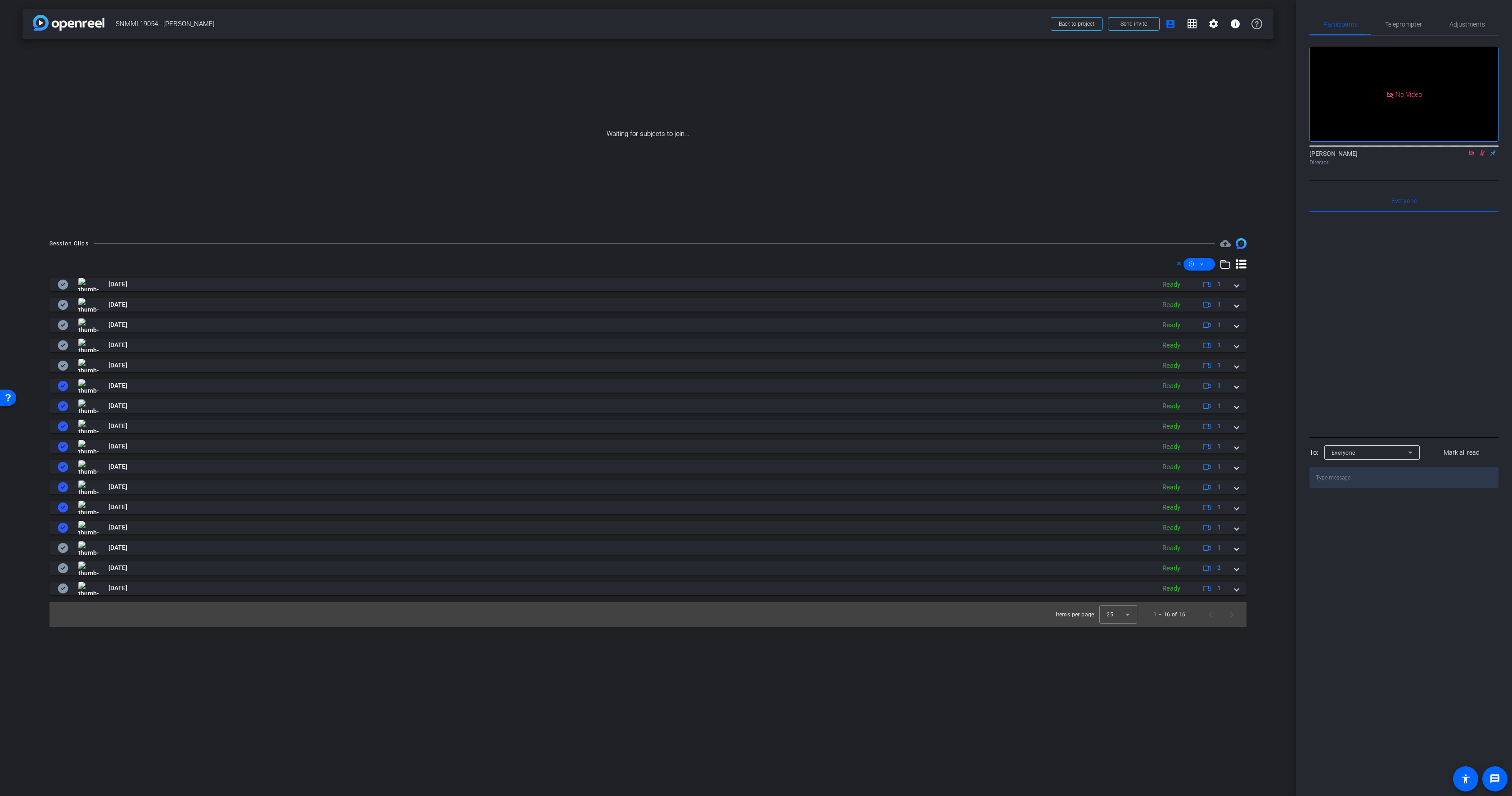
click at [63, 357] on div "[DATE] Ready 1 [DATE] Ready 1 [DATE] Ready 1 [DATE] Ready 1 [DATE] Ready 1 [DAT…" at bounding box center [648, 436] width 1197 height 317
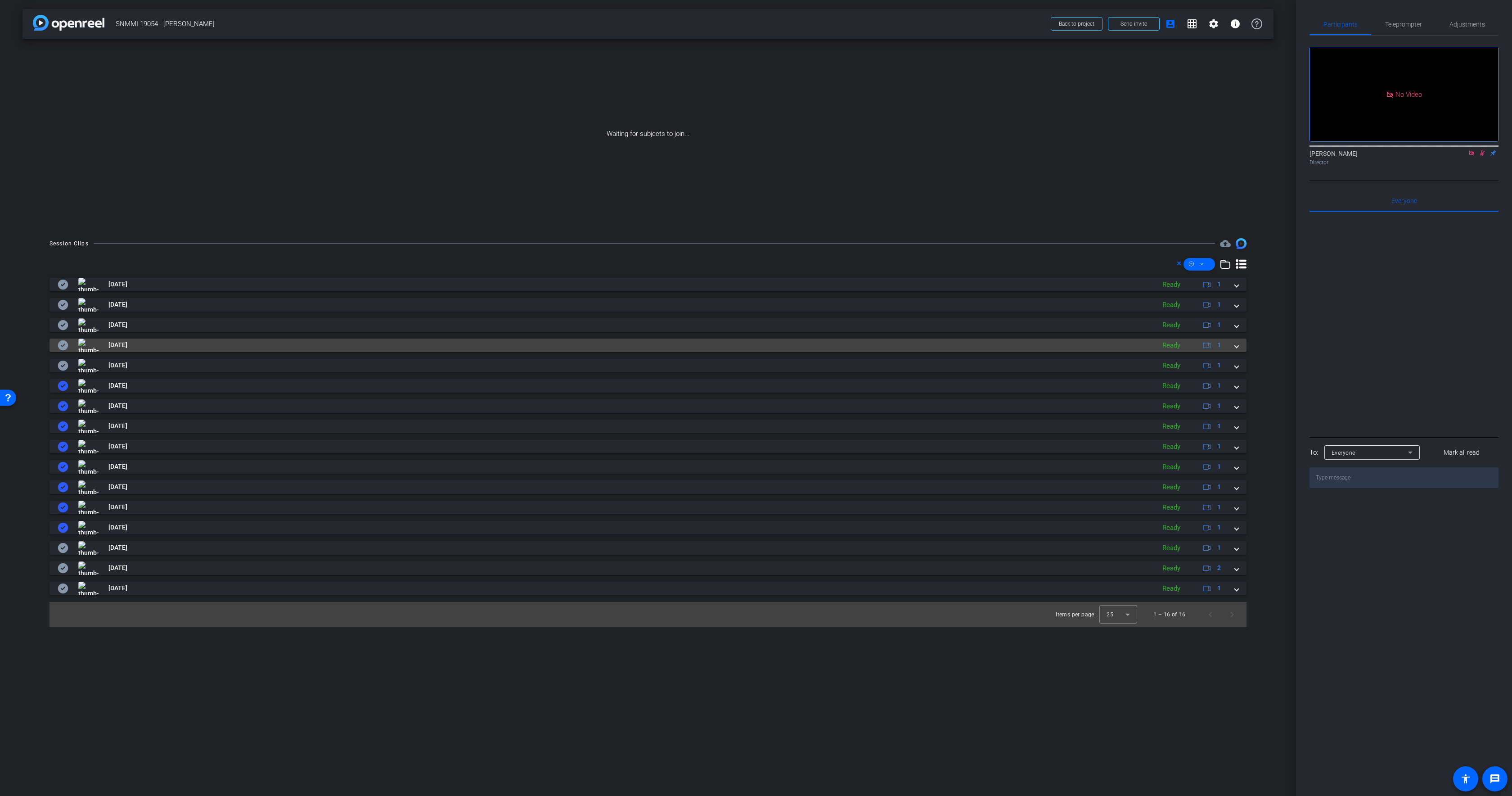
drag, startPoint x: 62, startPoint y: 360, endPoint x: 64, endPoint y: 348, distance: 12.2
click at [62, 360] on icon at bounding box center [63, 365] width 11 height 11
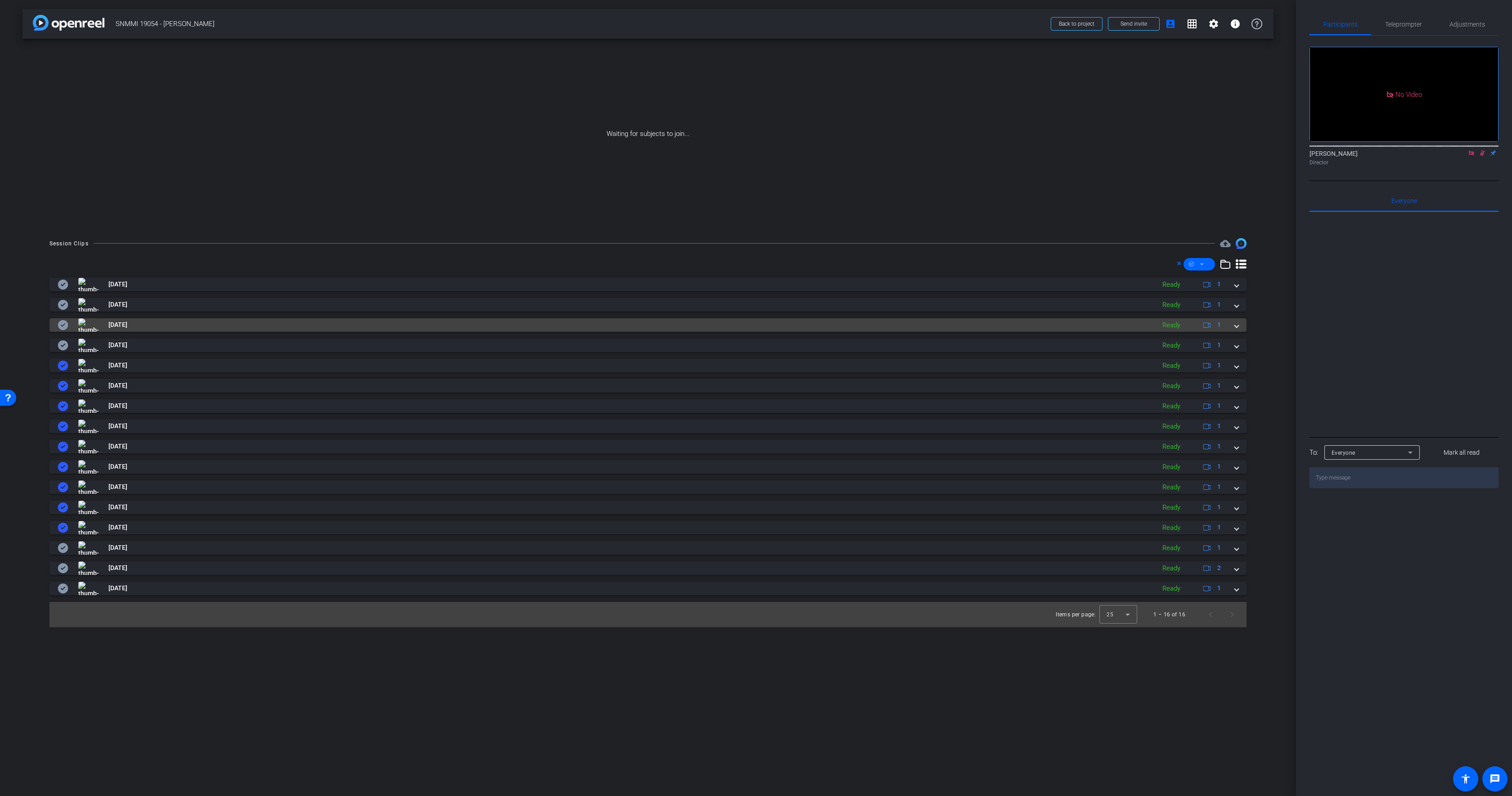
drag, startPoint x: 62, startPoint y: 342, endPoint x: 60, endPoint y: 323, distance: 19.1
click at [62, 341] on icon at bounding box center [63, 345] width 10 height 10
click at [60, 323] on icon at bounding box center [63, 325] width 10 height 10
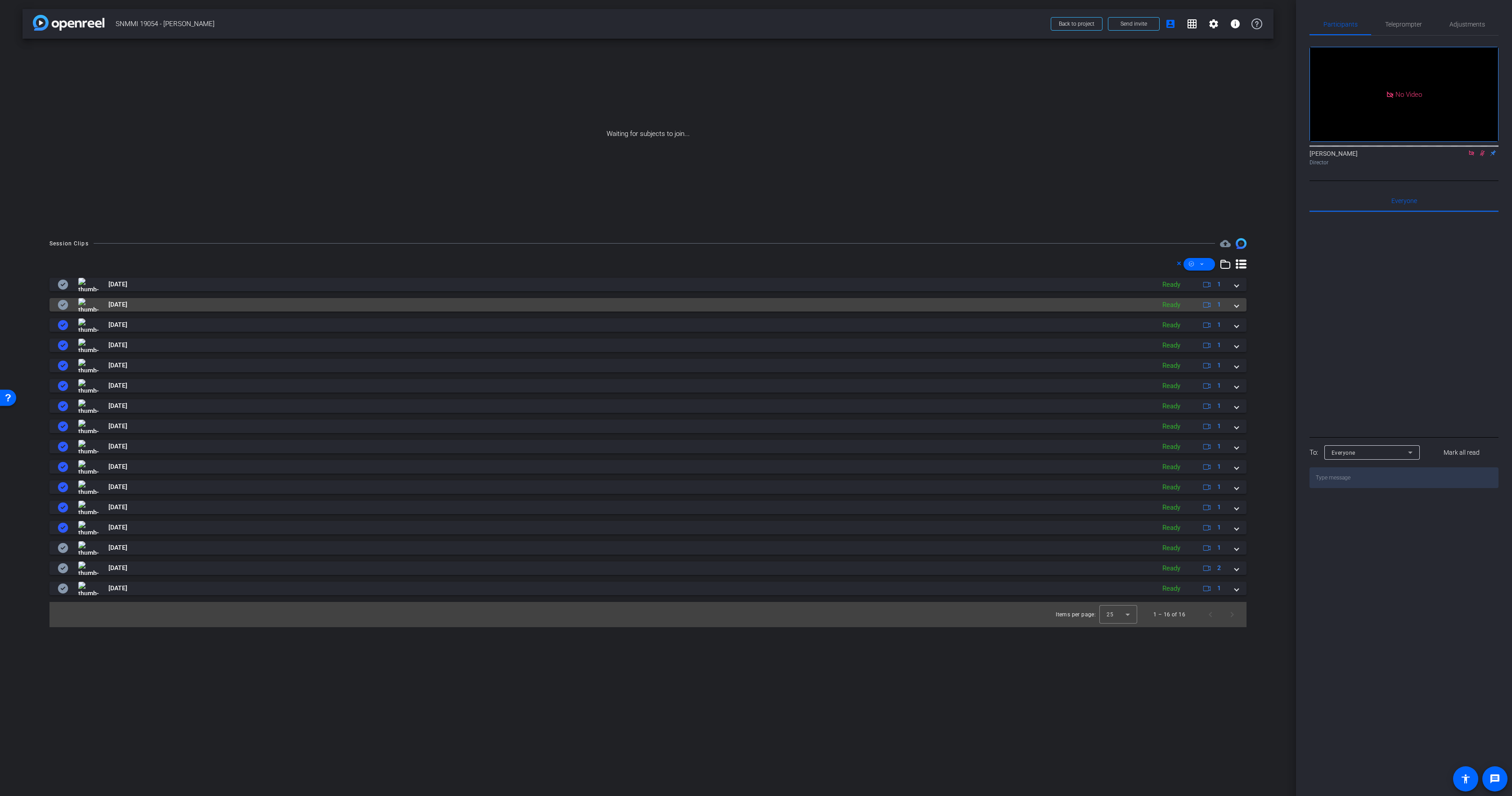
click at [59, 305] on icon at bounding box center [63, 305] width 10 height 10
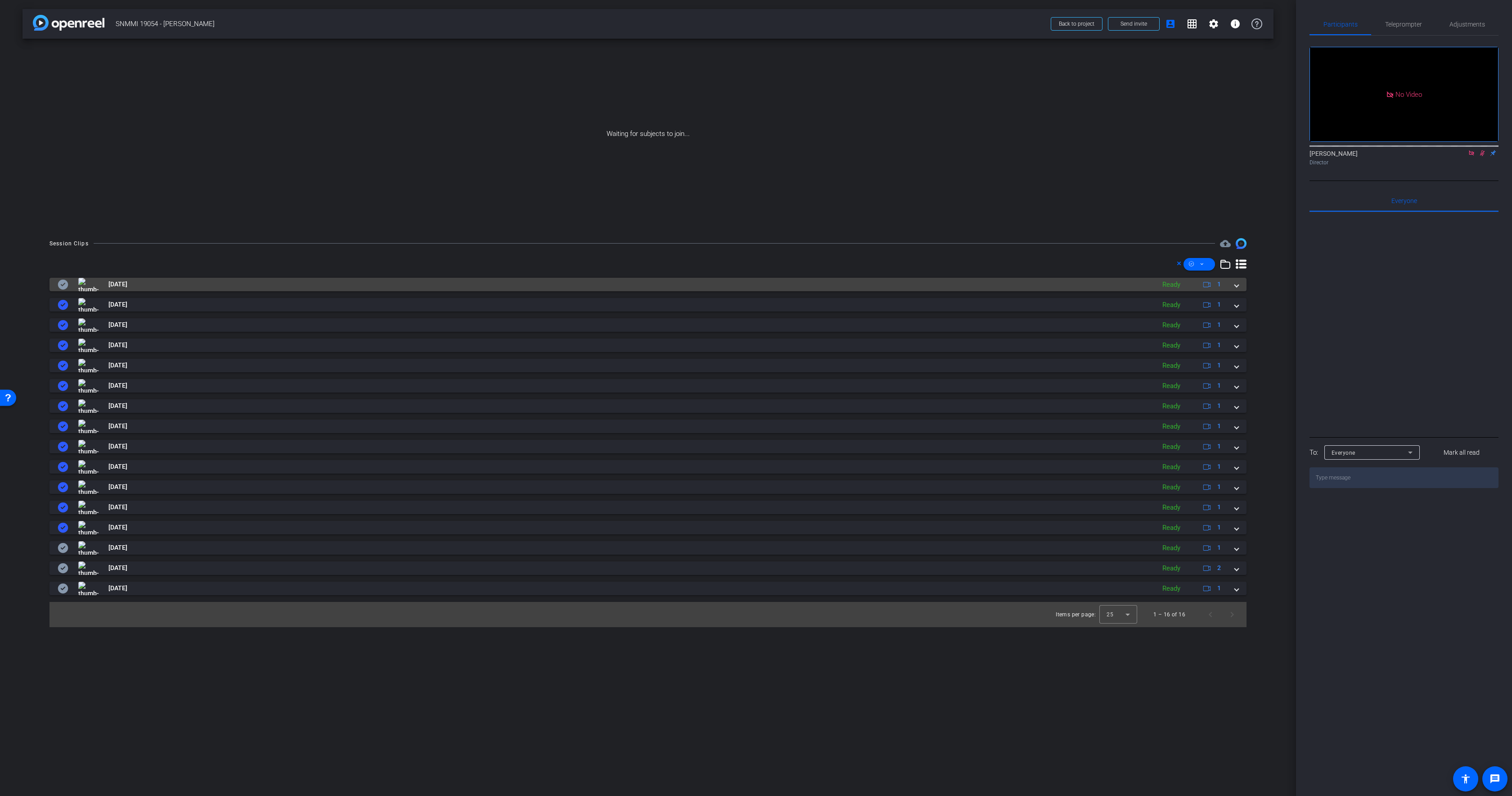
click at [59, 285] on icon at bounding box center [63, 284] width 10 height 10
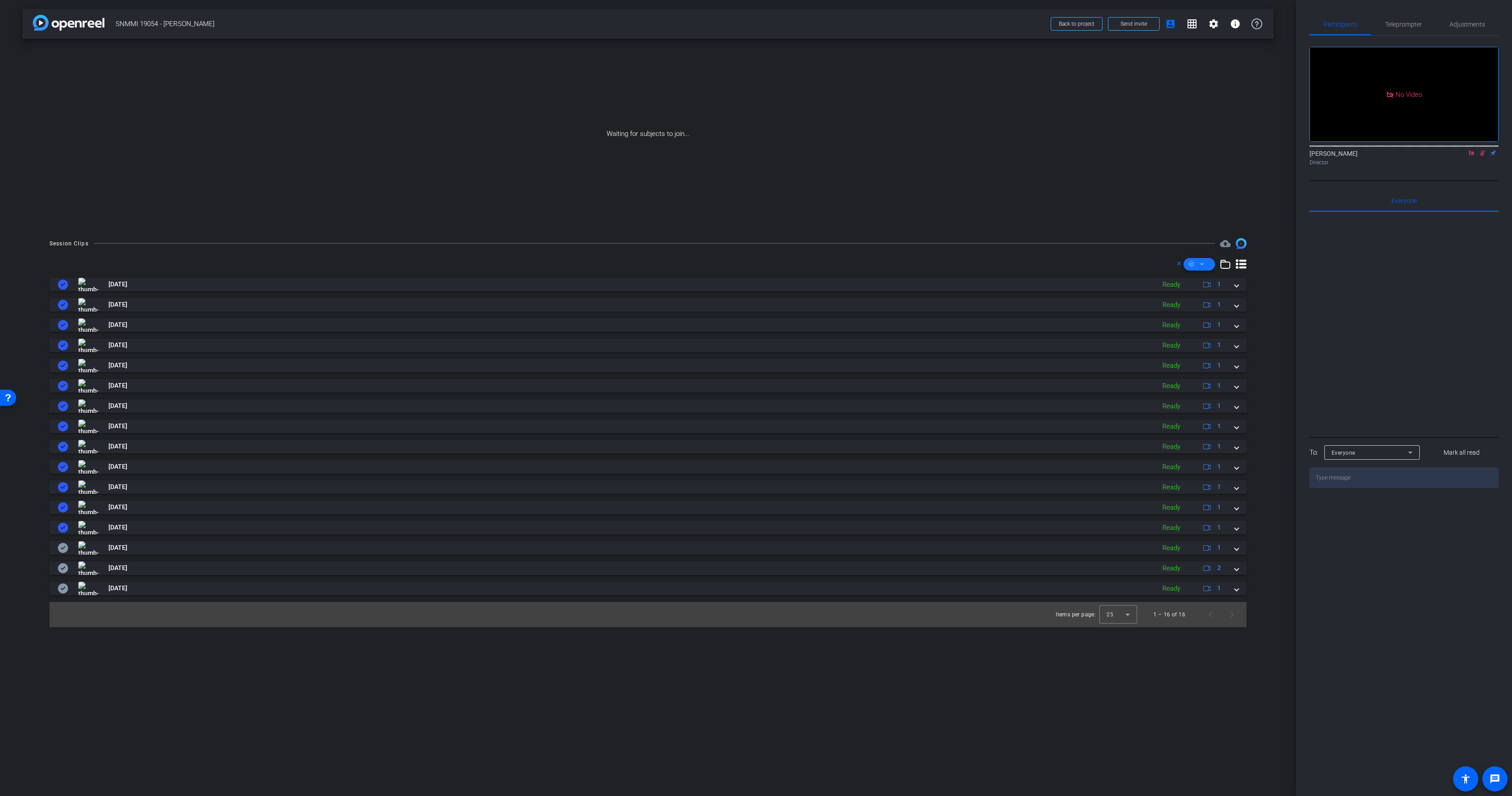
click at [1202, 265] on icon at bounding box center [1201, 264] width 4 height 11
click at [1213, 310] on span "Download MP4" at bounding box center [1214, 312] width 48 height 11
